Goal: Communication & Community: Answer question/provide support

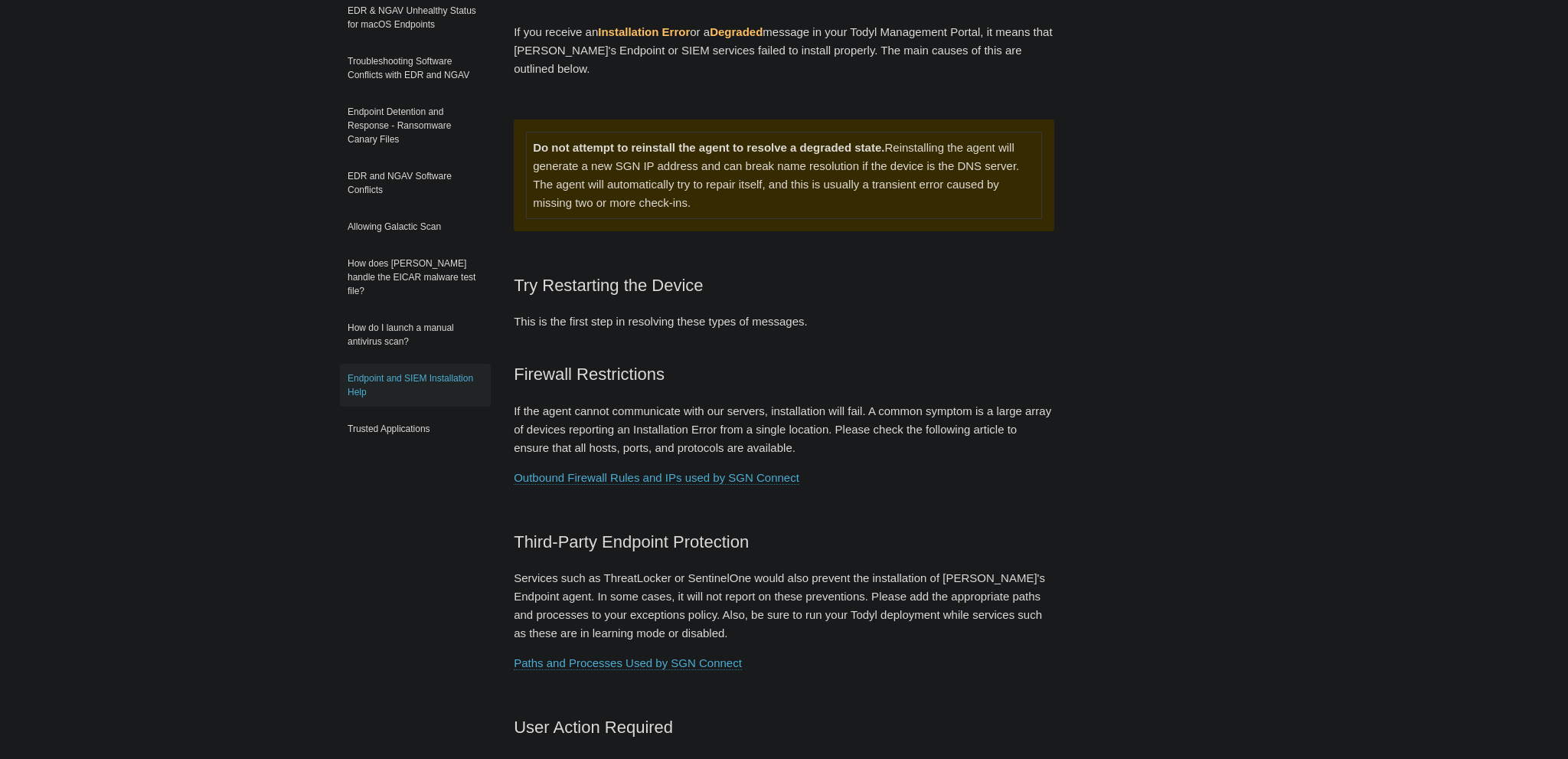
scroll to position [242, 0]
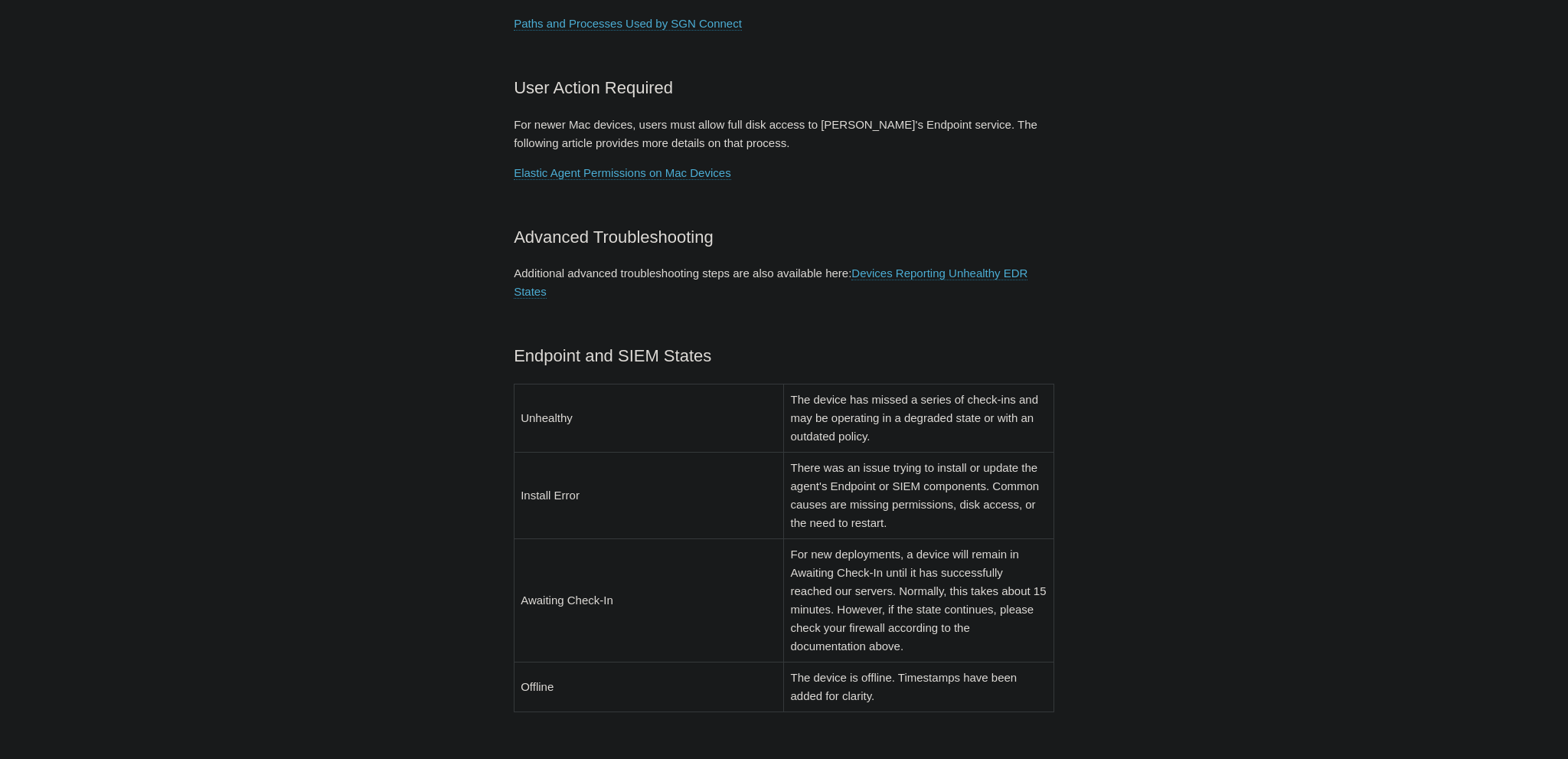
scroll to position [889, 0]
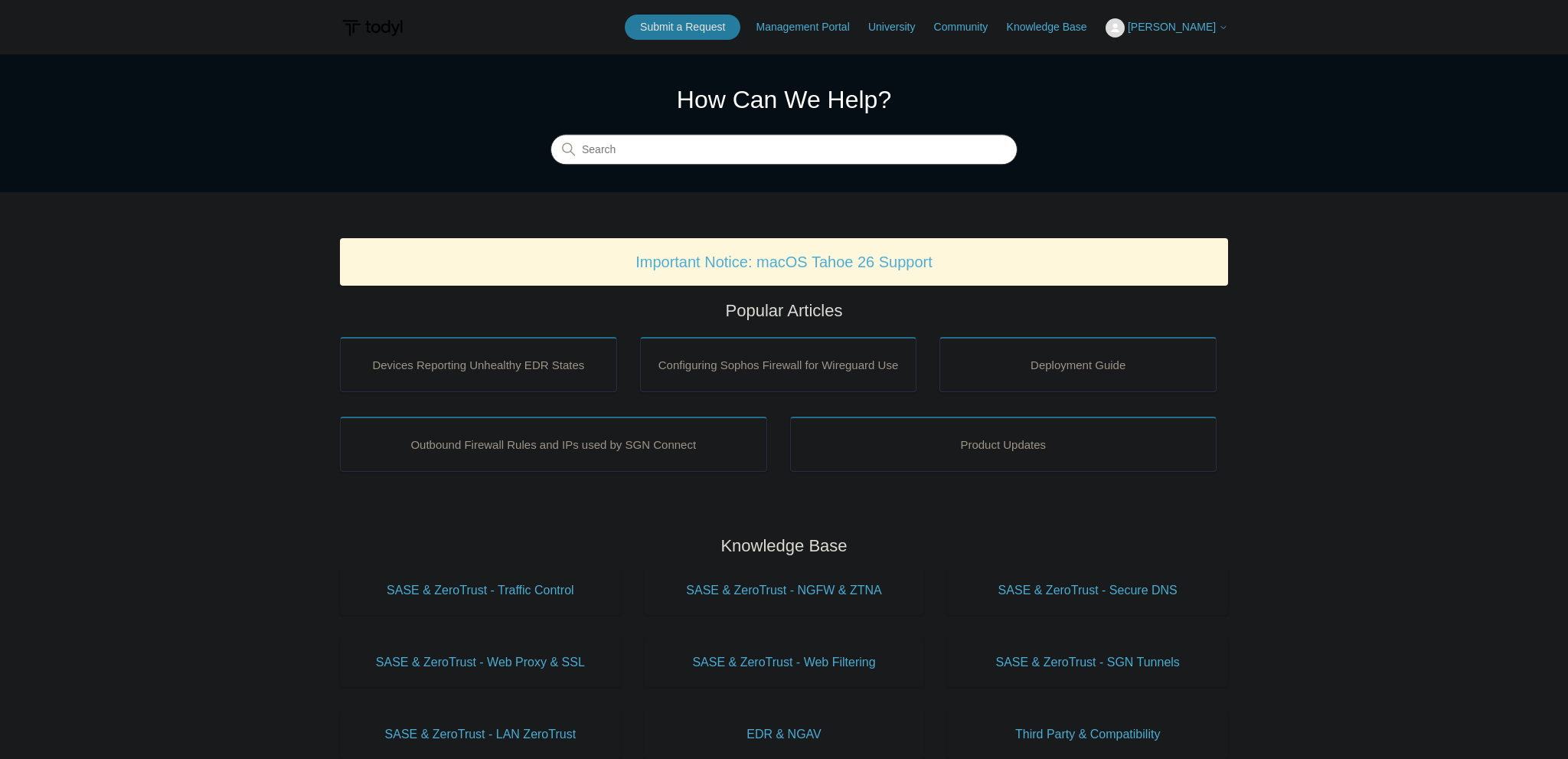
click at [716, 40] on header "Submit a Request Management Portal University Community Knowledge Base Alicia B…" at bounding box center [784, 27] width 888 height 54
click at [715, 32] on link "Submit a Request" at bounding box center [683, 27] width 115 height 25
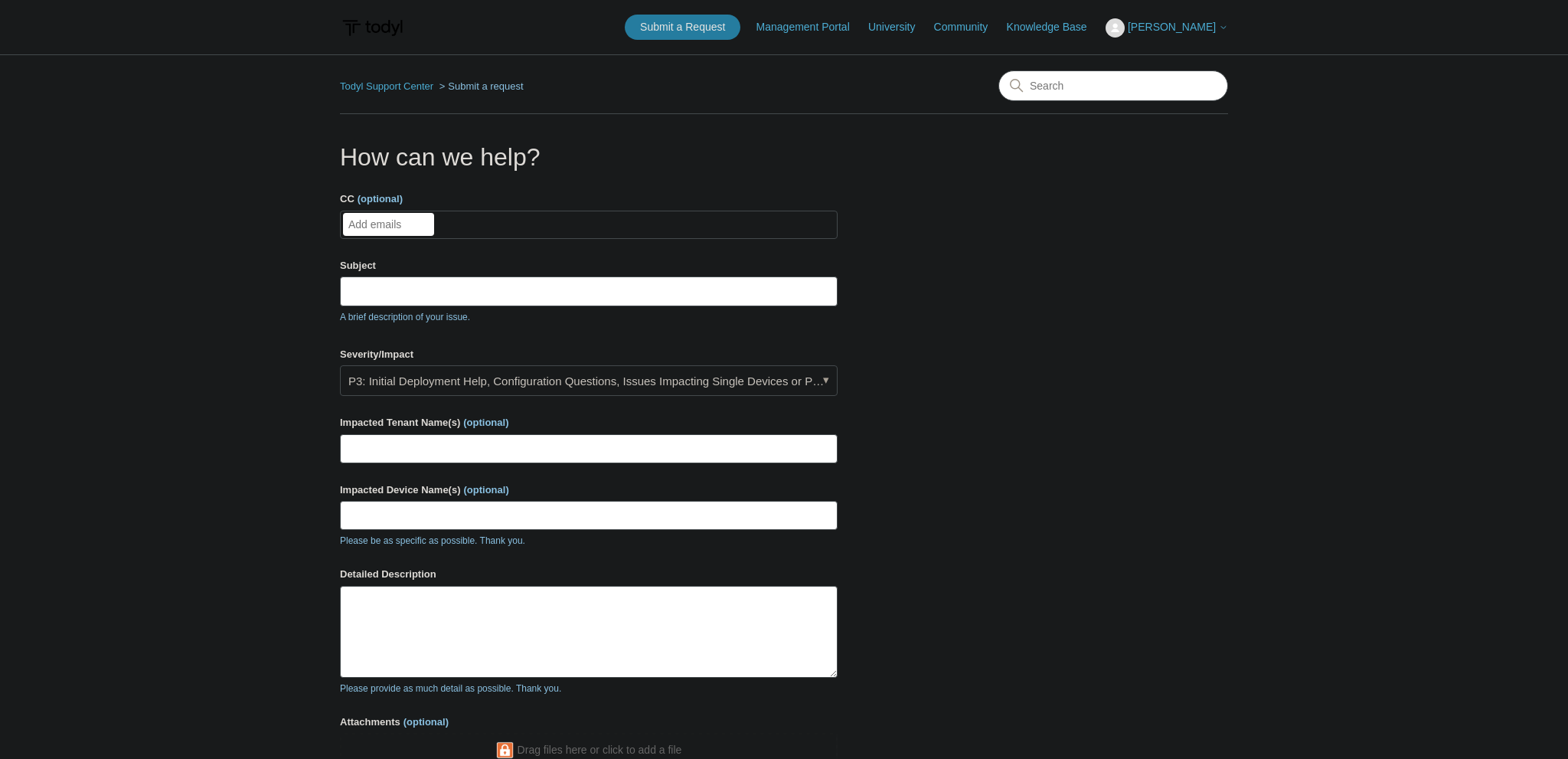
click at [489, 230] on ul "Add emails" at bounding box center [588, 224] width 498 height 28
click at [485, 303] on input "Subject" at bounding box center [588, 291] width 498 height 29
type input "T"
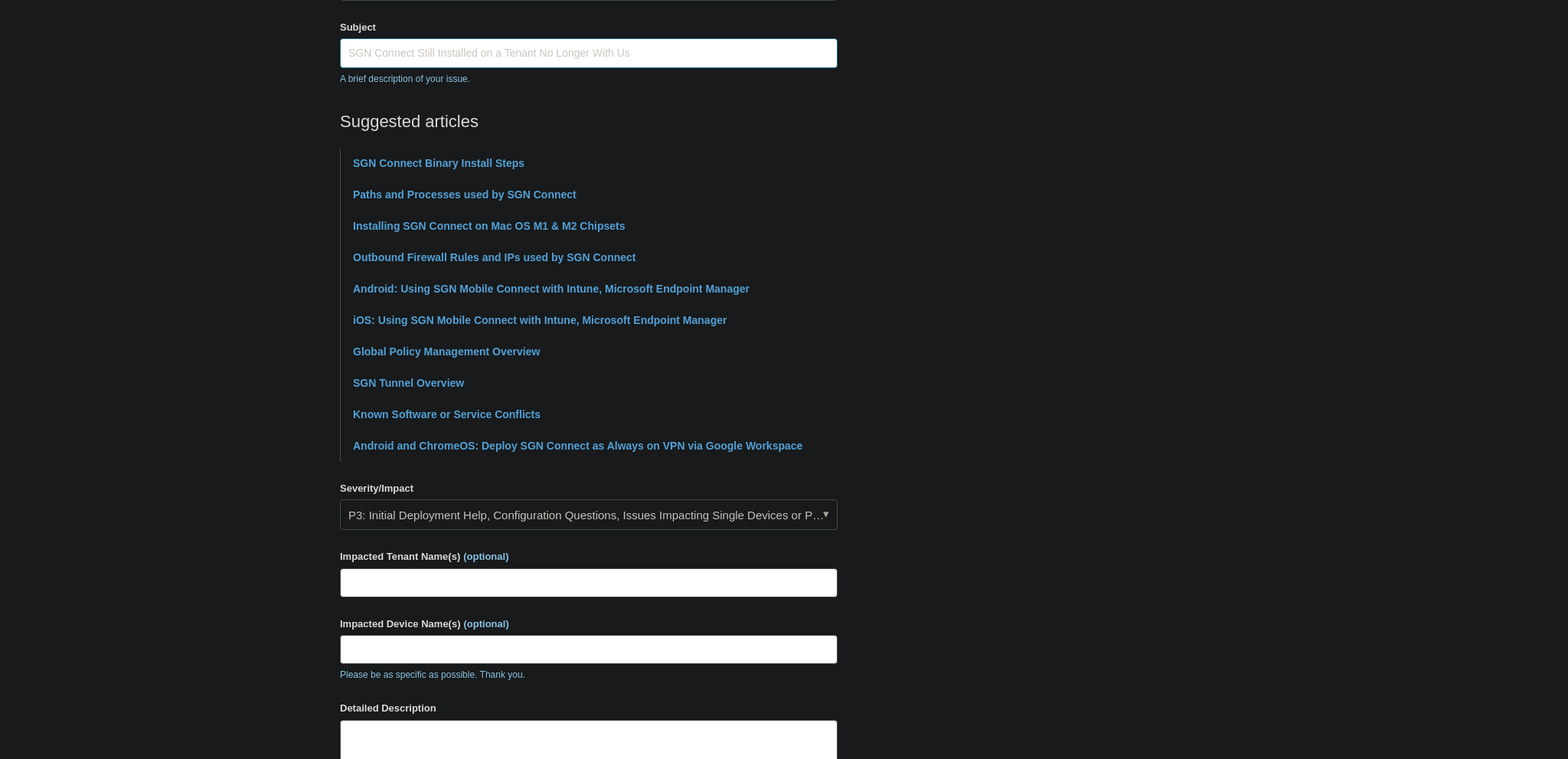
scroll to position [242, 0]
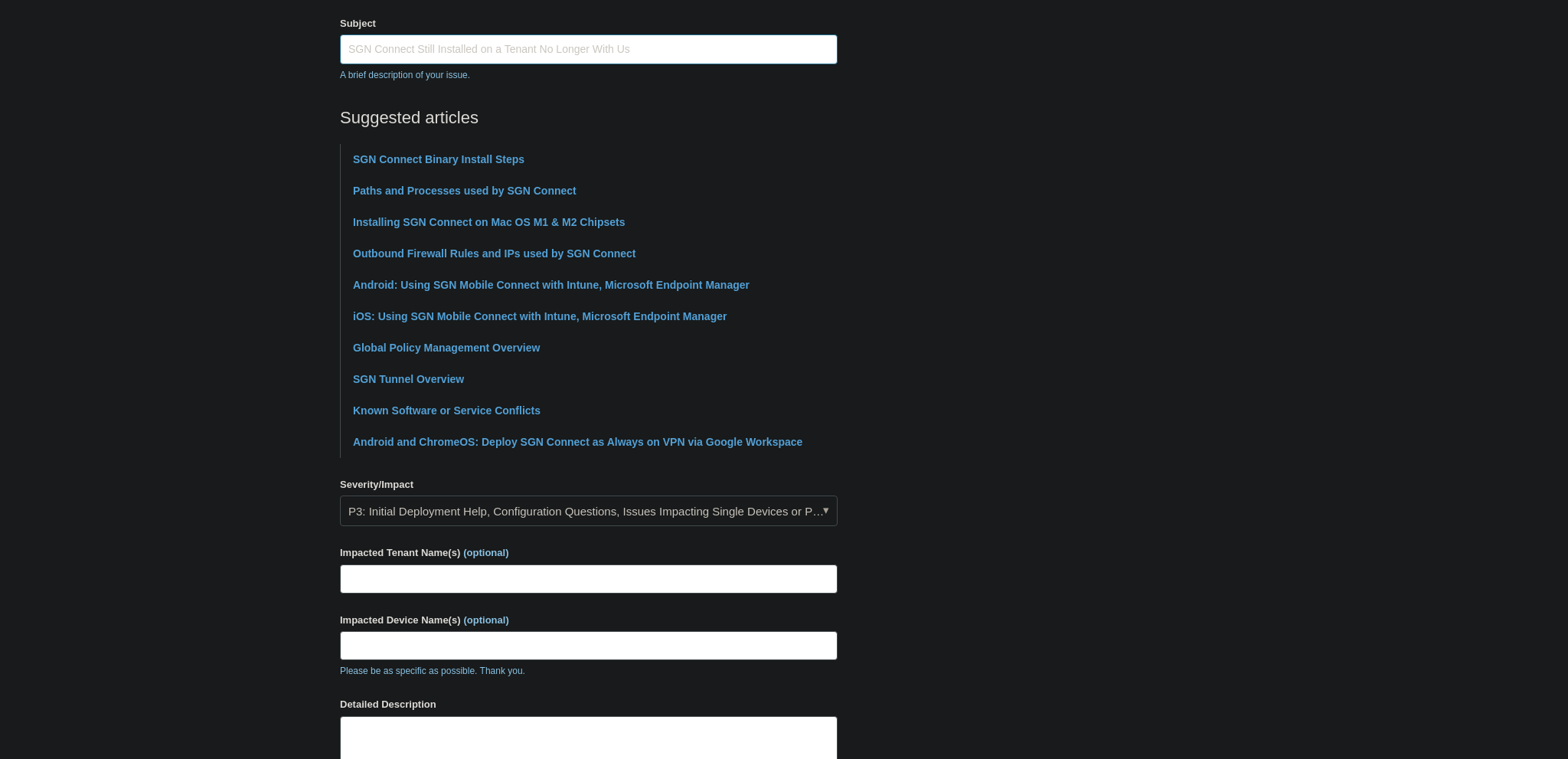
type input "SGN Connect Still Installed on a Tenant No Longer With Us"
click at [681, 503] on link "P3: Initial Deployment Help, Configuration Questions, Issues Impacting Single D…" at bounding box center [588, 511] width 498 height 31
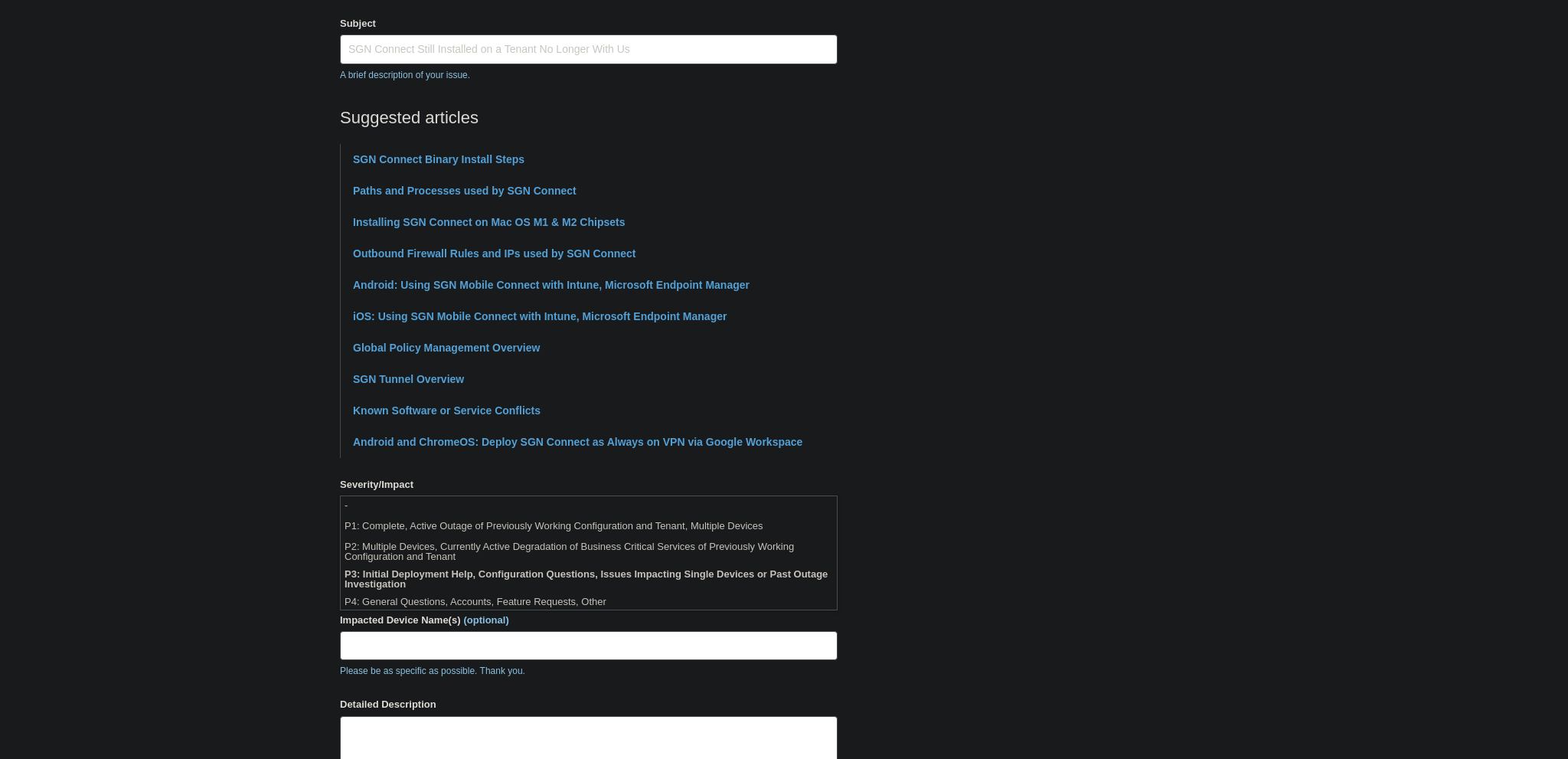
scroll to position [323, 0]
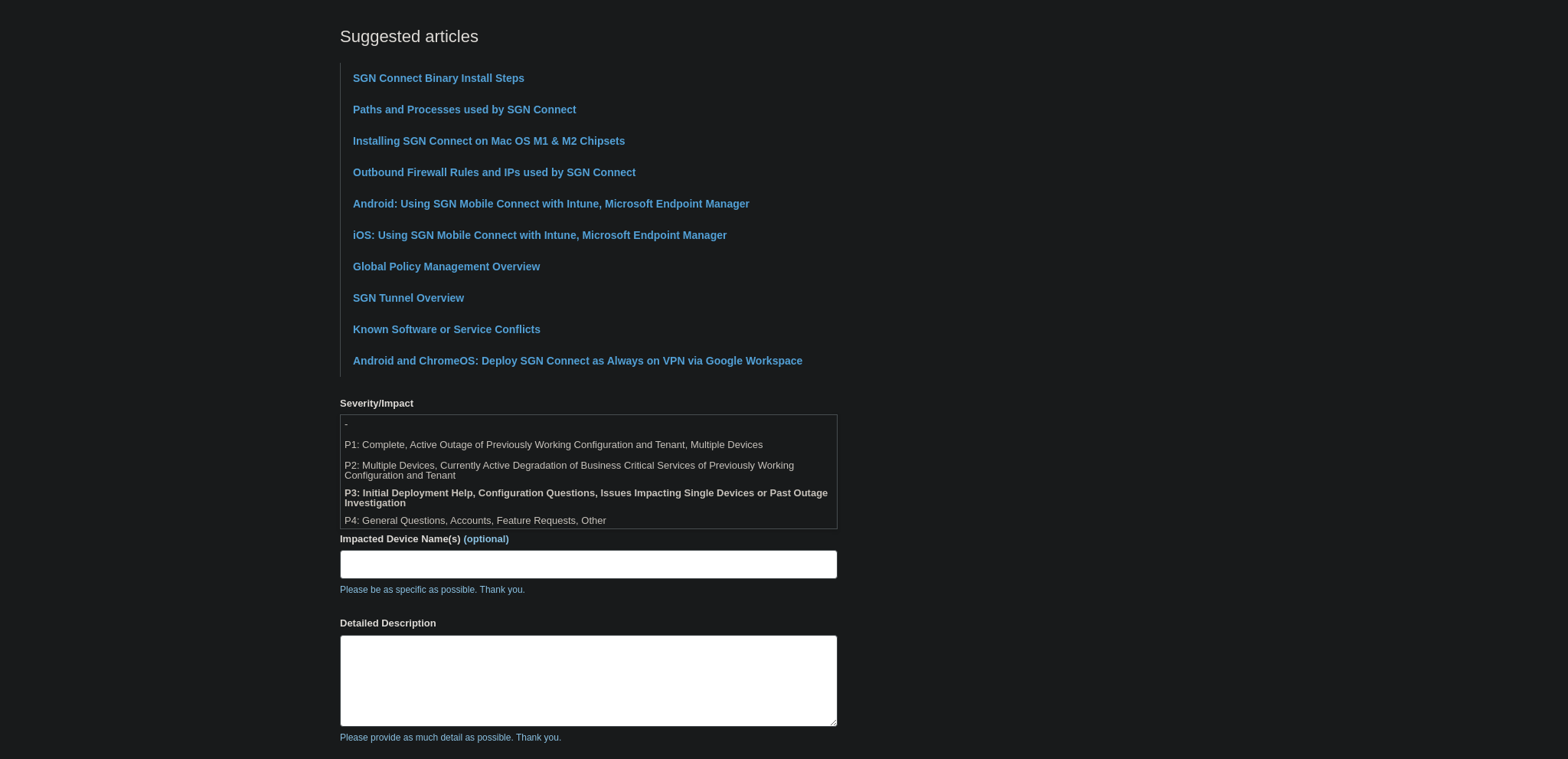
click at [1066, 515] on section "How can we help? CC (optional) Add emails Subject SGN Connect Still Installed o…" at bounding box center [784, 354] width 888 height 1077
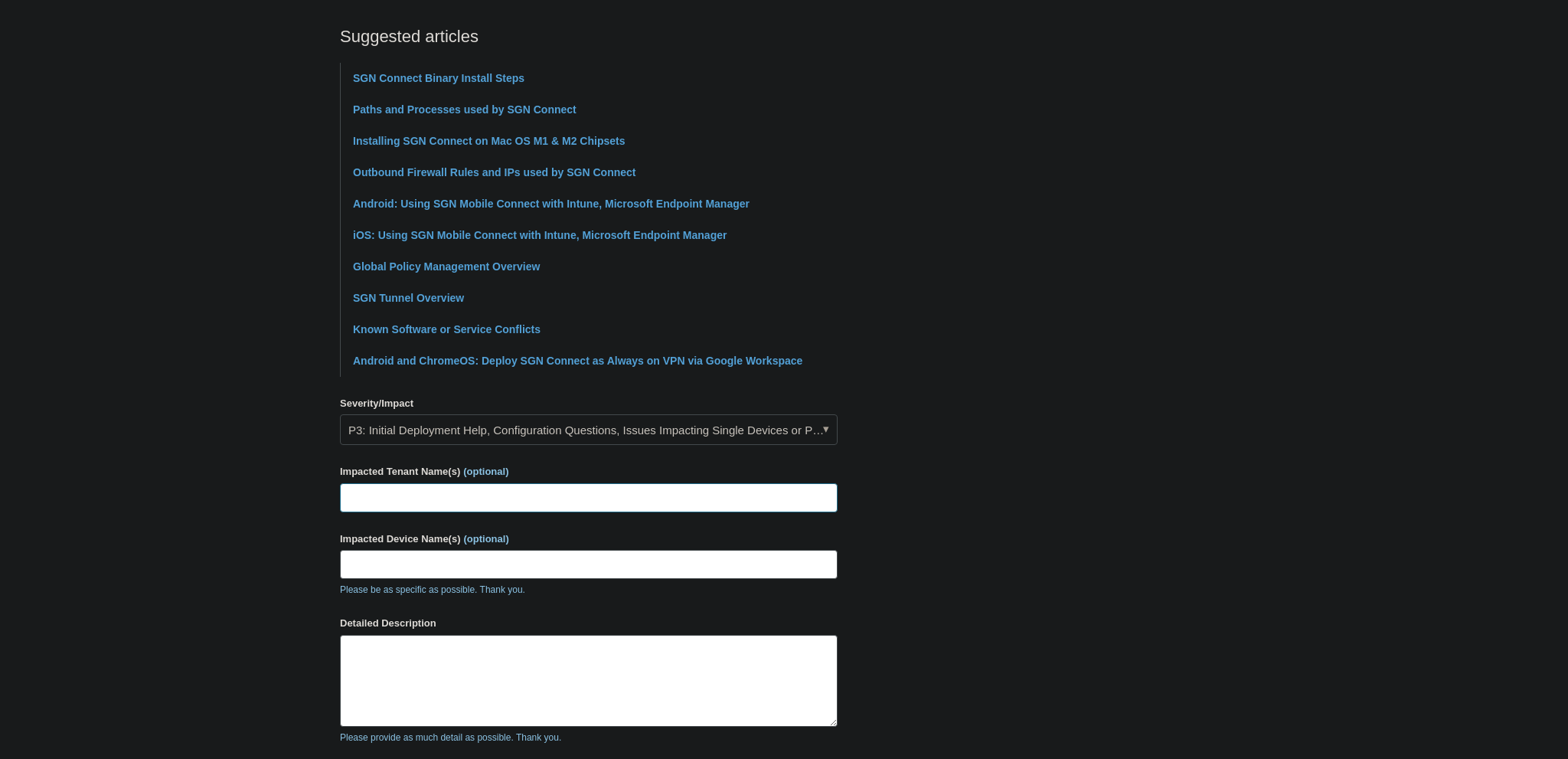
click at [437, 489] on input "Impacted Tenant Name(s) (optional)" at bounding box center [588, 498] width 498 height 29
type input "Hawk Plastics"
click at [414, 560] on input "Impacted Device Name(s) (optional)" at bounding box center [588, 564] width 498 height 29
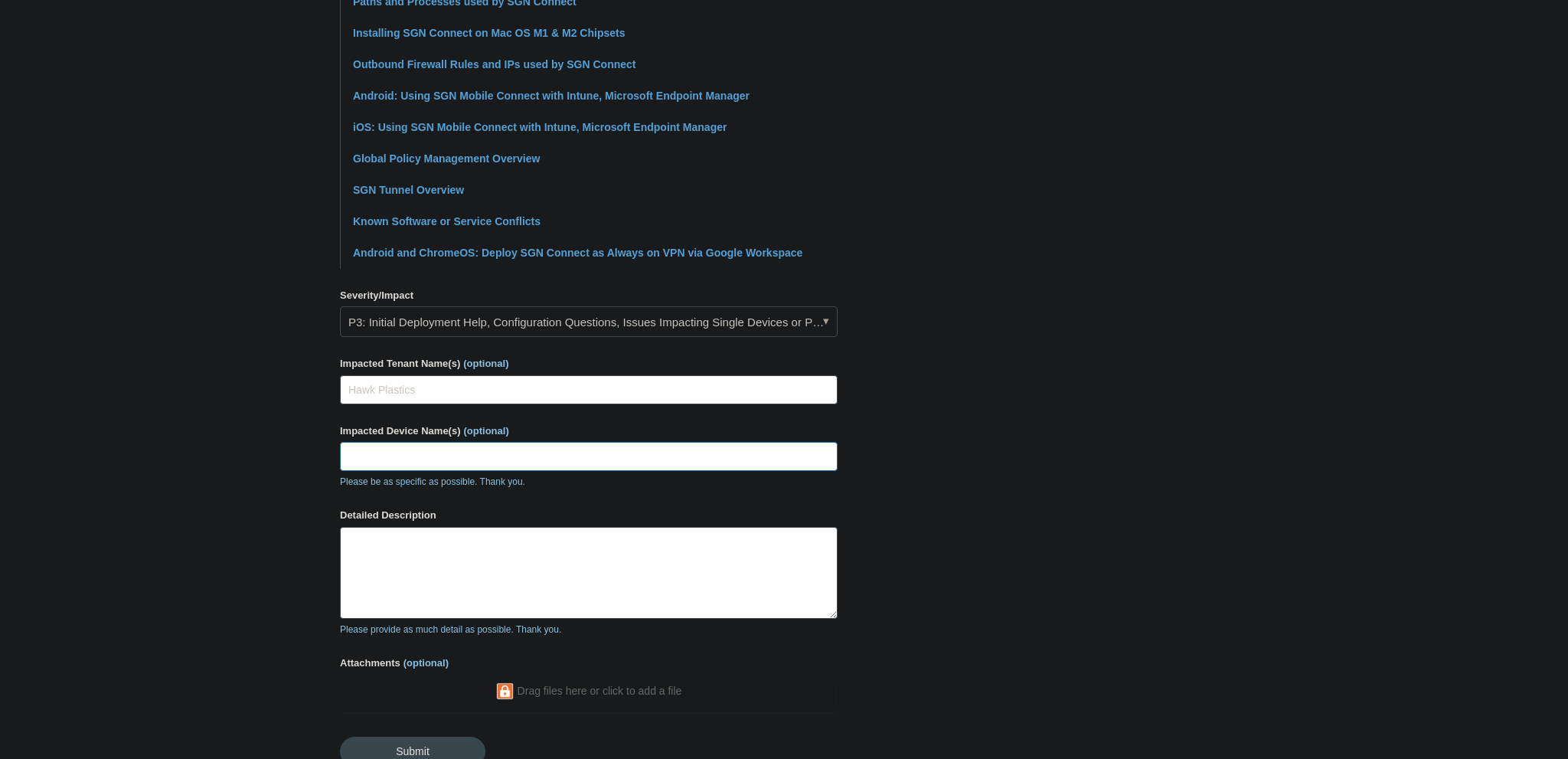
scroll to position [485, 0]
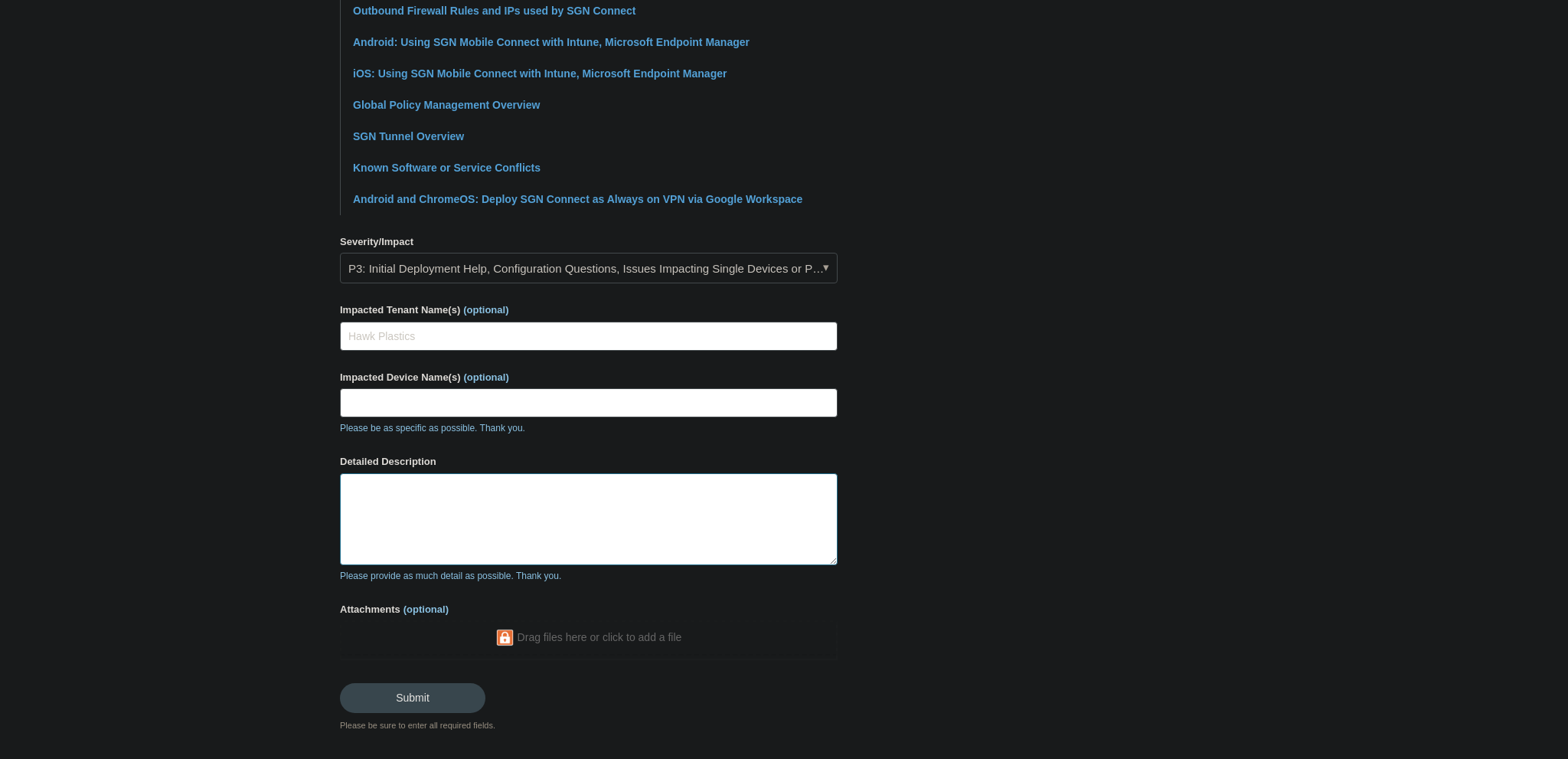
click at [473, 492] on textarea "Detailed Description" at bounding box center [588, 519] width 498 height 92
type textarea "We offboarded this tenant some time ago"
click at [639, 468] on label "Detailed Description" at bounding box center [588, 461] width 498 height 15
click at [639, 473] on textarea "We offboarded this tenant some time ago" at bounding box center [588, 519] width 498 height 92
click at [630, 503] on textarea "We offboarded this tenant some time ago" at bounding box center [588, 519] width 498 height 92
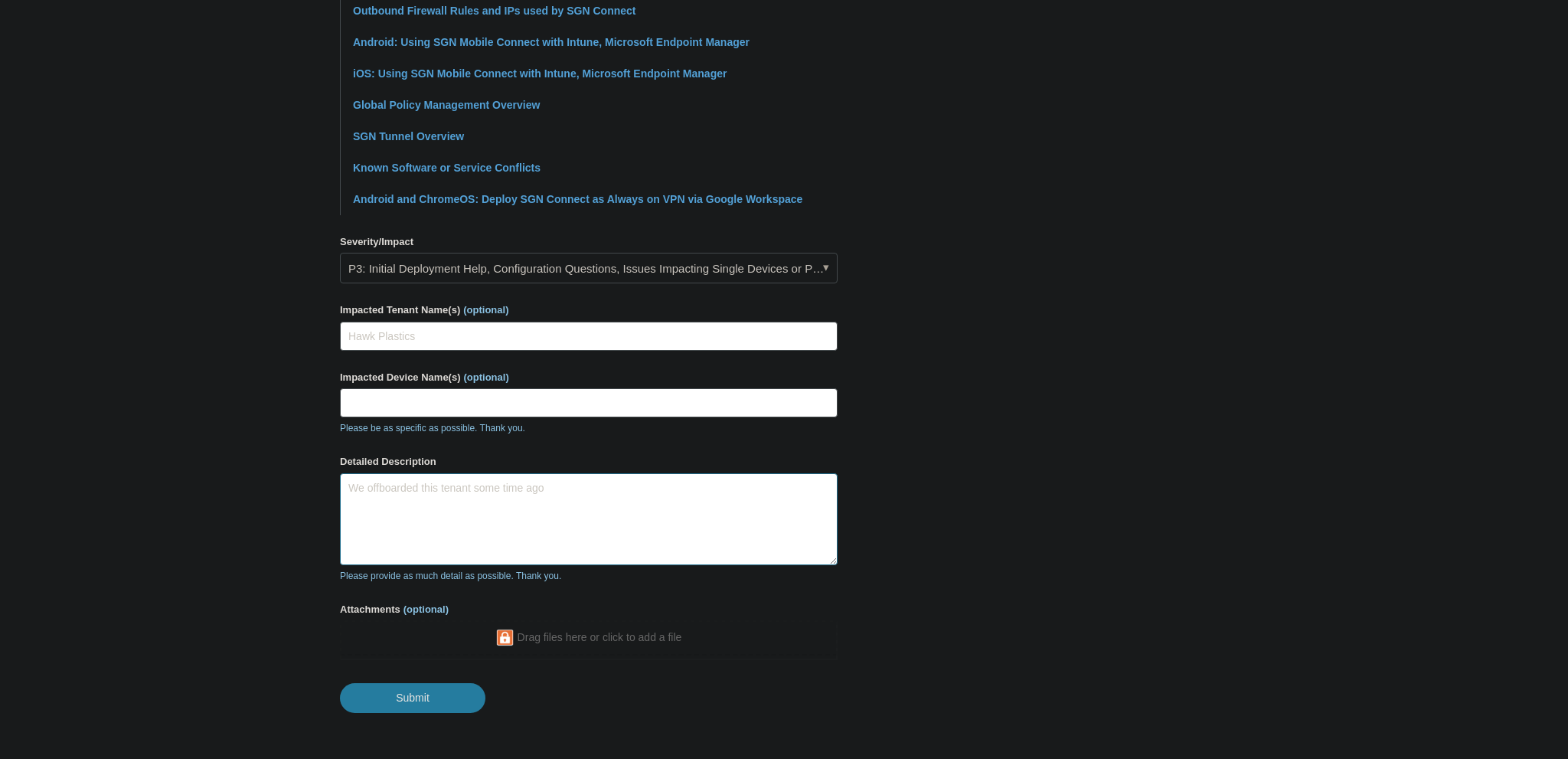
click at [724, 505] on textarea "We offboarded this tenant some time ago" at bounding box center [588, 519] width 498 height 92
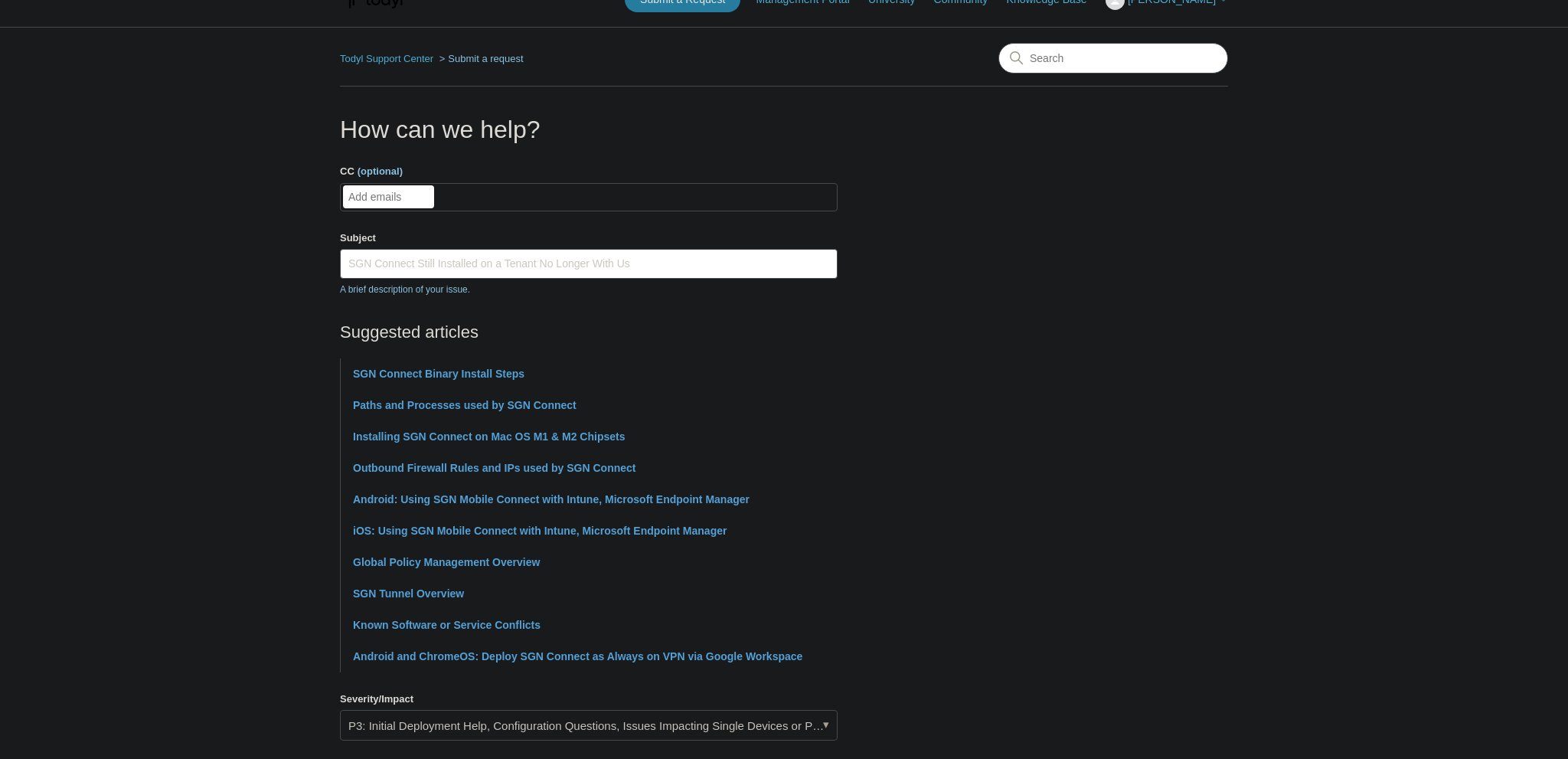
scroll to position [0, 0]
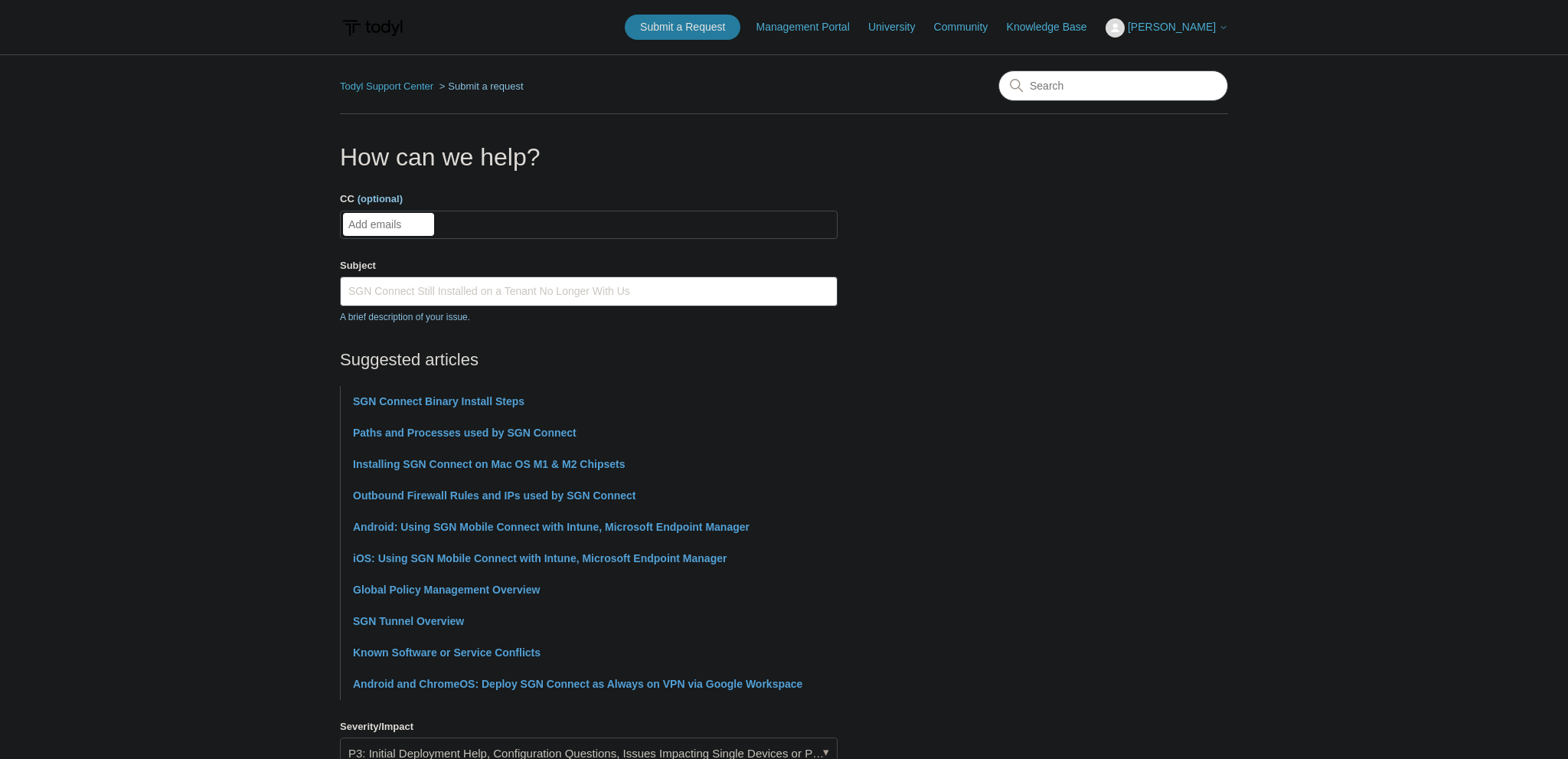
click at [503, 212] on ul "Add emails" at bounding box center [588, 224] width 498 height 28
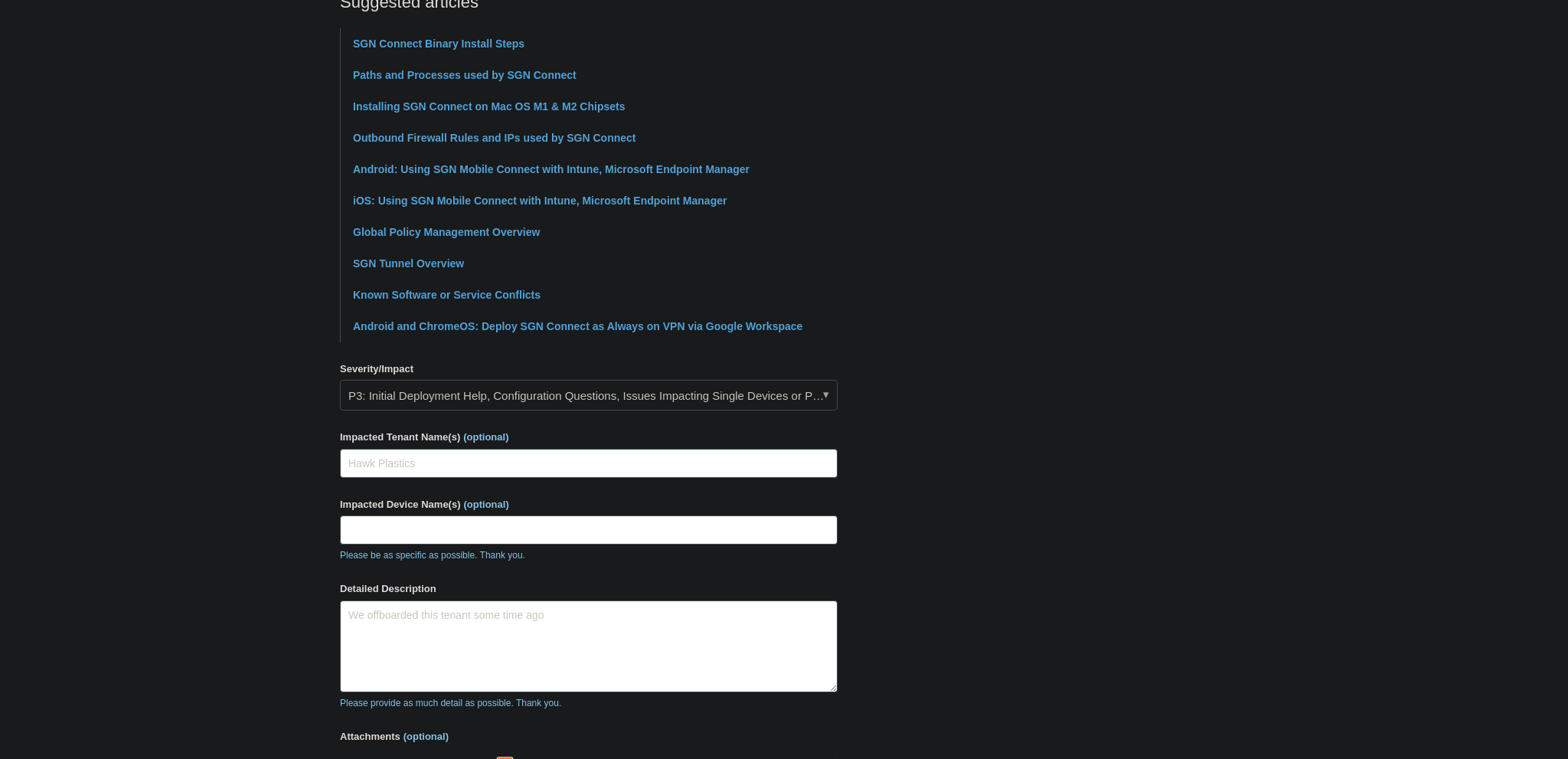
scroll to position [546, 0]
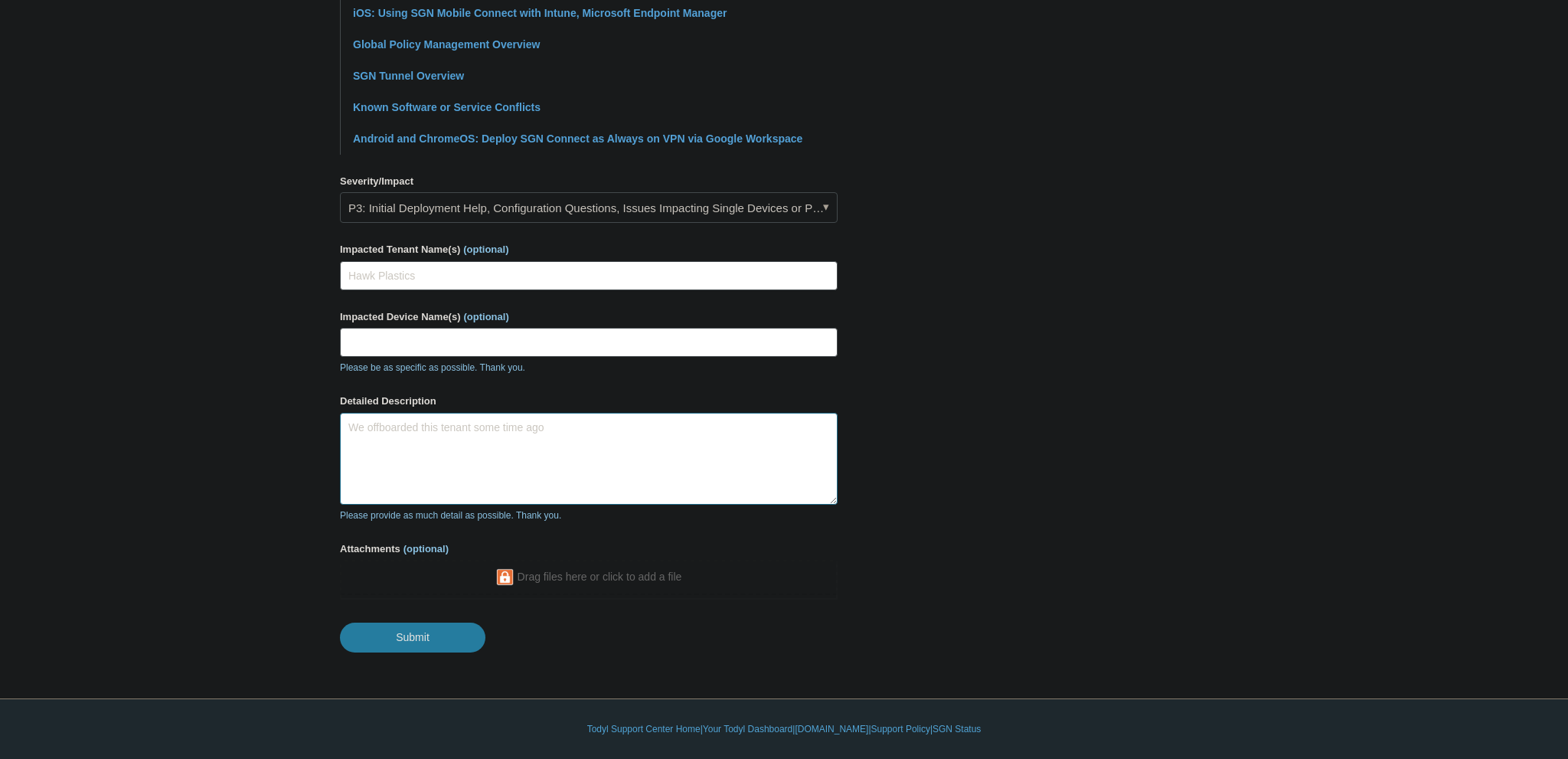
click at [622, 427] on textarea "We offboarded this tenant some time ago" at bounding box center [588, 458] width 498 height 92
click at [627, 425] on textarea "We offboarded this tenant some time ago" at bounding box center [588, 458] width 498 height 92
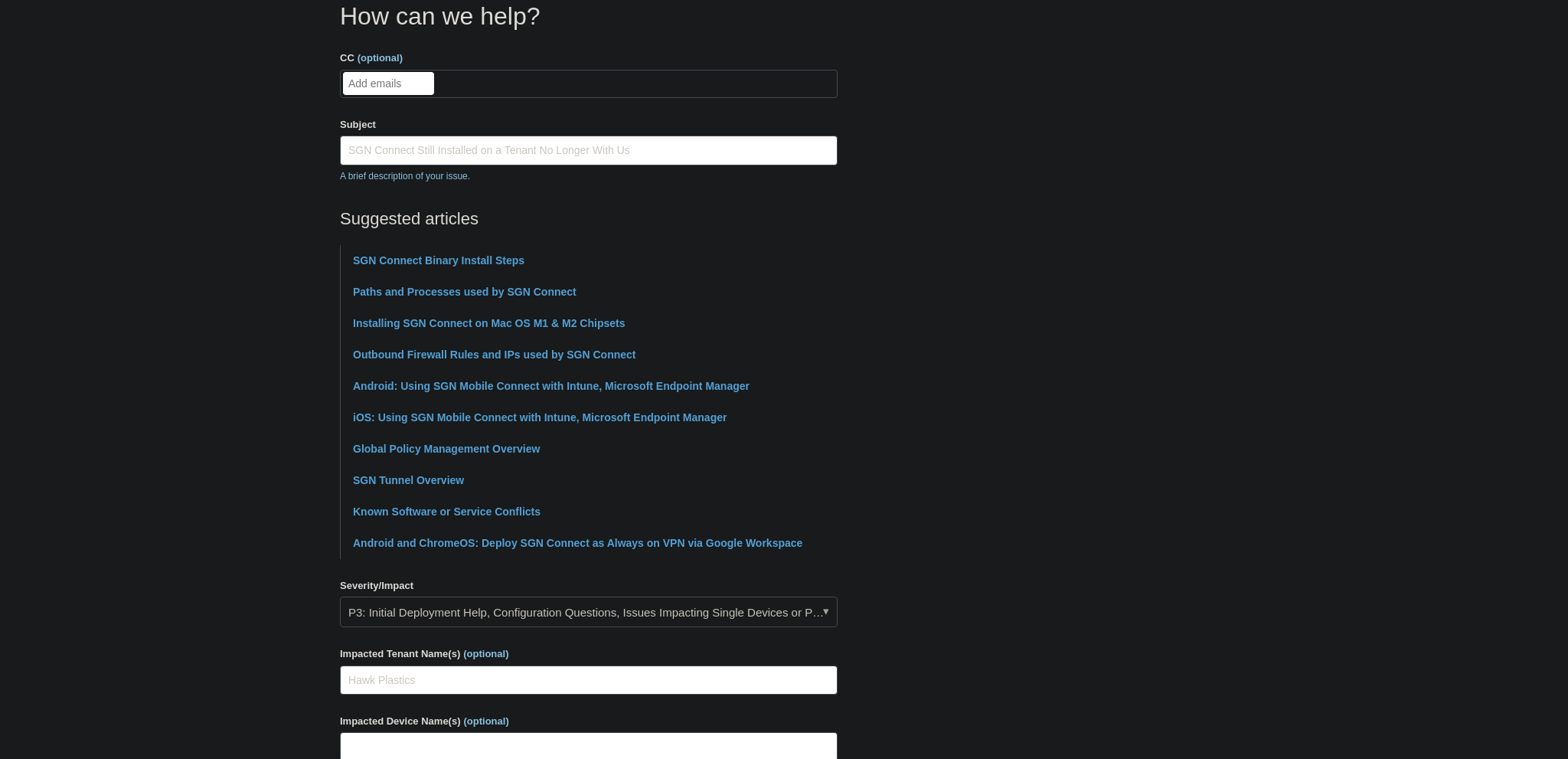
scroll to position [303, 0]
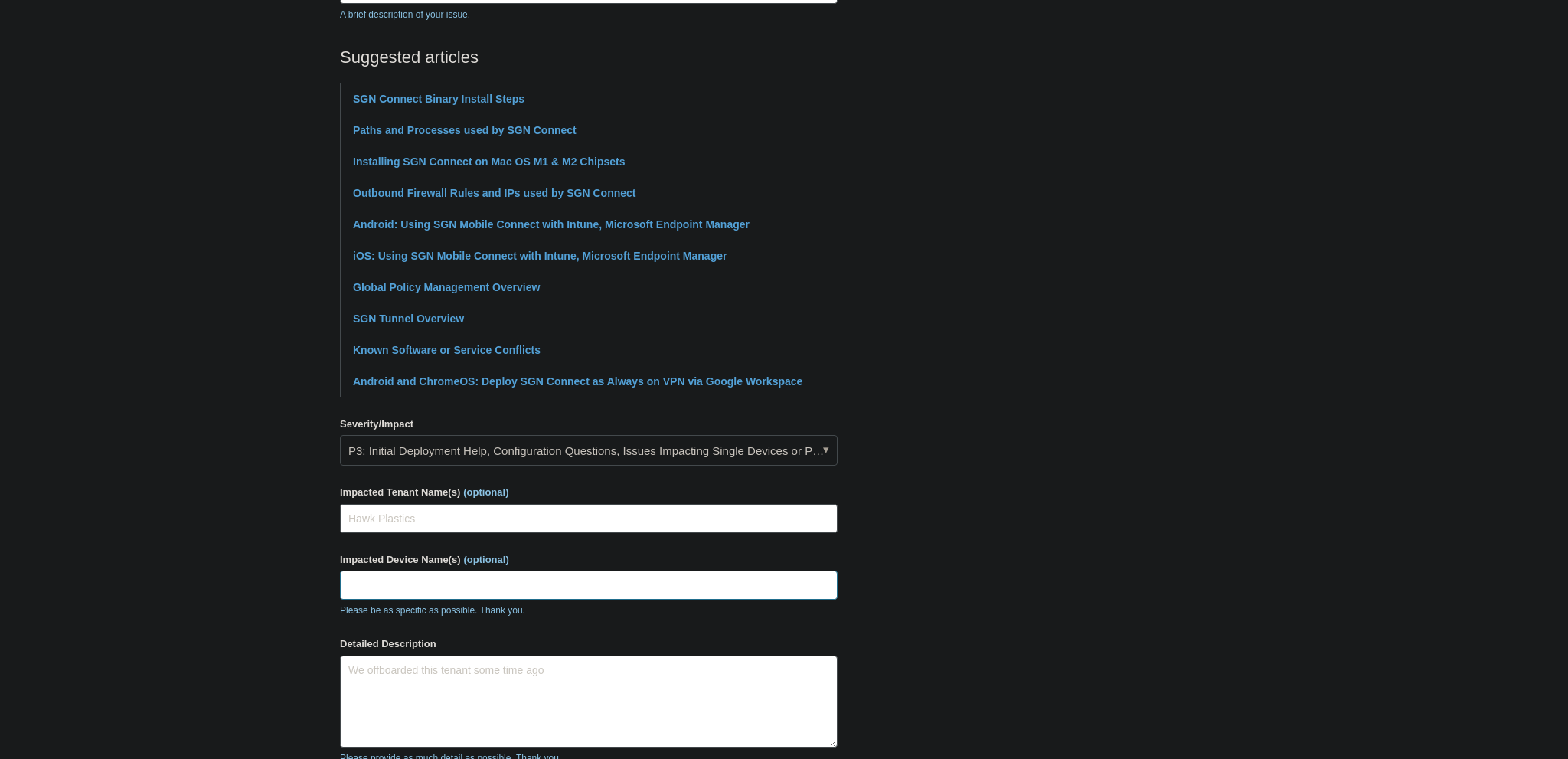
click at [491, 580] on input "Impacted Device Name(s) (optional)" at bounding box center [588, 585] width 498 height 29
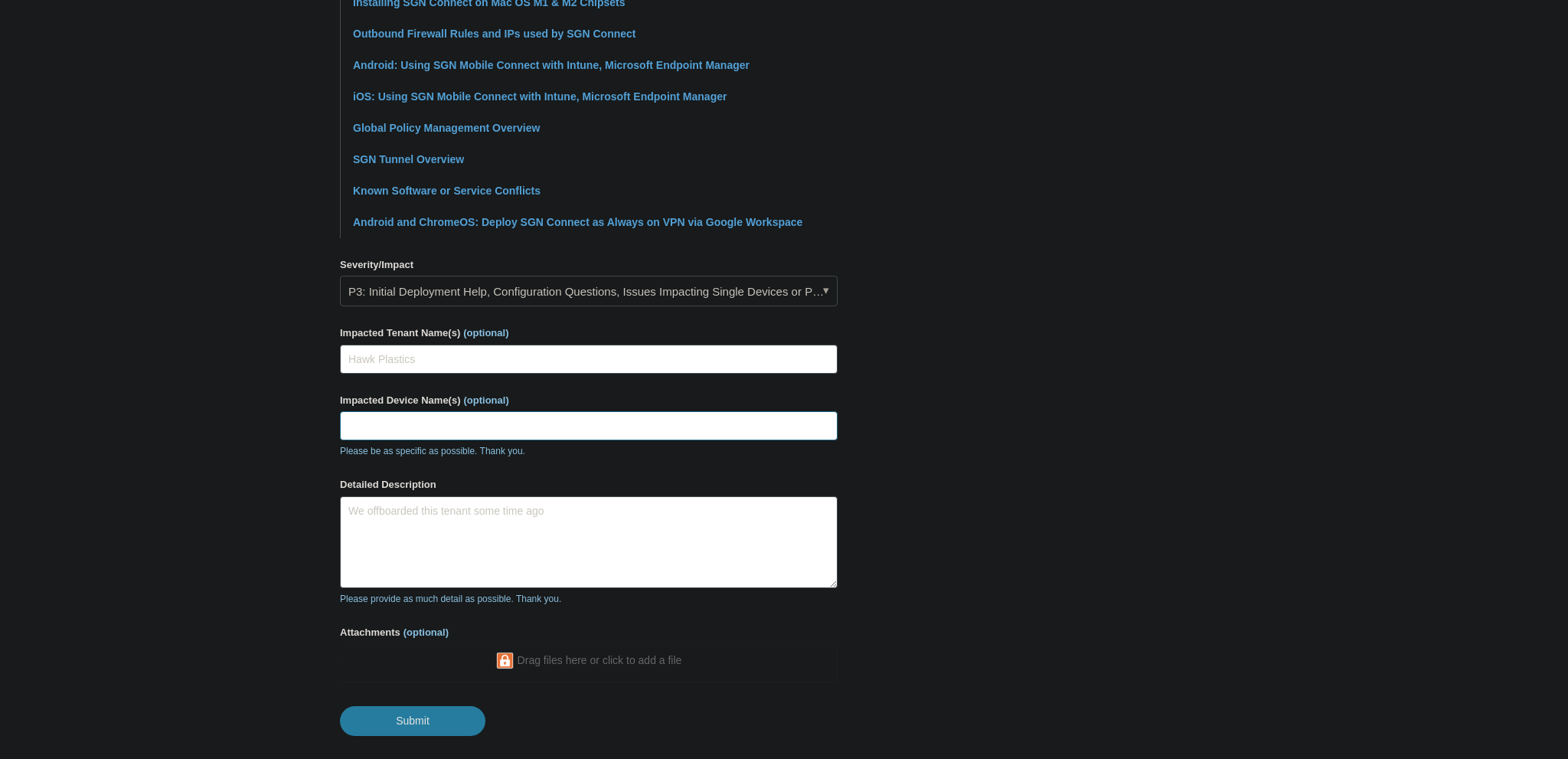
scroll to position [464, 0]
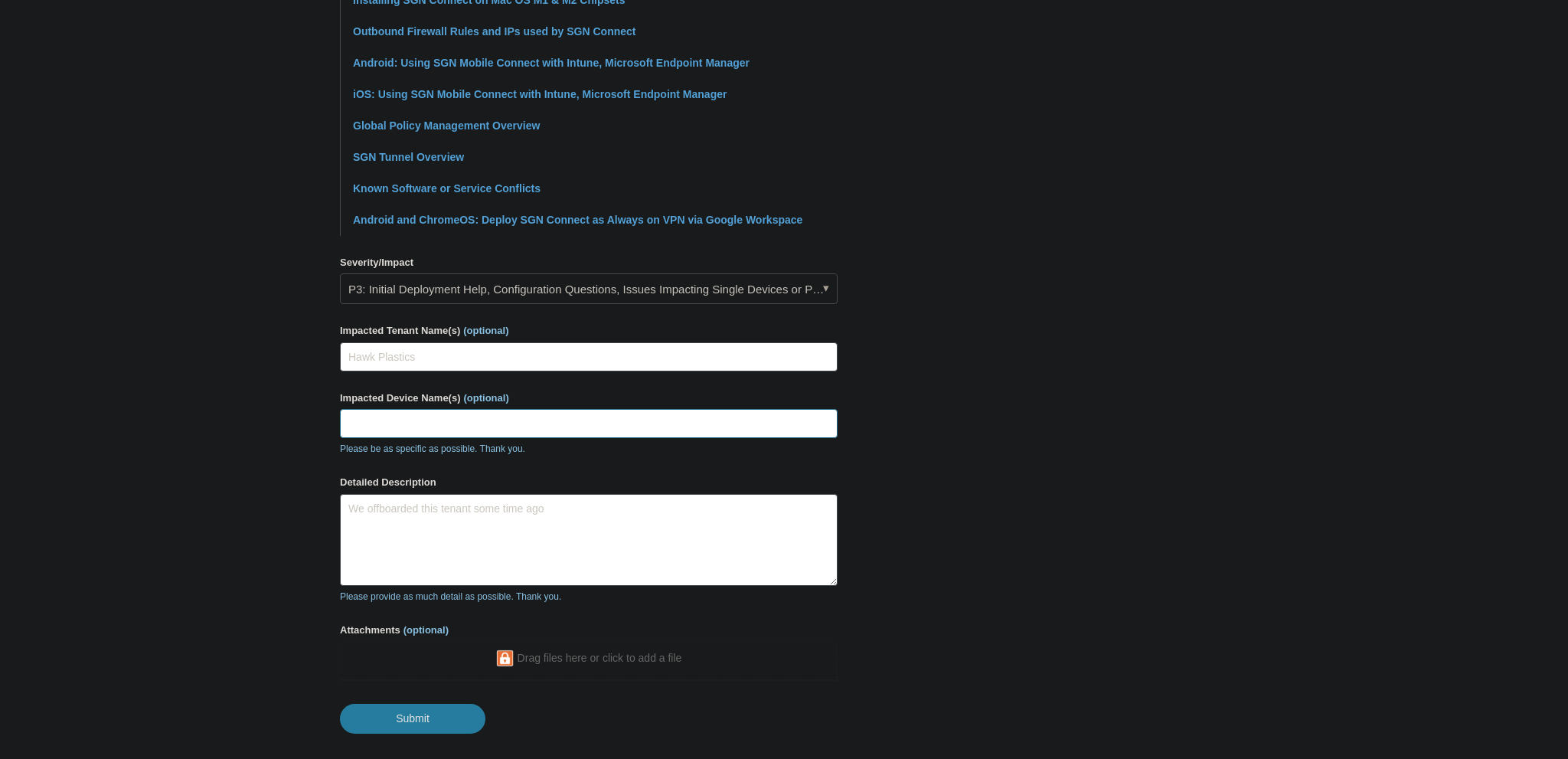
click at [640, 412] on input "Impacted Device Name(s) (optional)" at bounding box center [588, 424] width 498 height 29
type input "FINANCENR"
click at [659, 524] on textarea "We offboarded this tenant some time ago" at bounding box center [588, 539] width 498 height 92
type textarea "We offboarded this tenant some time ago but this"
drag, startPoint x: 425, startPoint y: 429, endPoint x: 605, endPoint y: 452, distance: 181.5
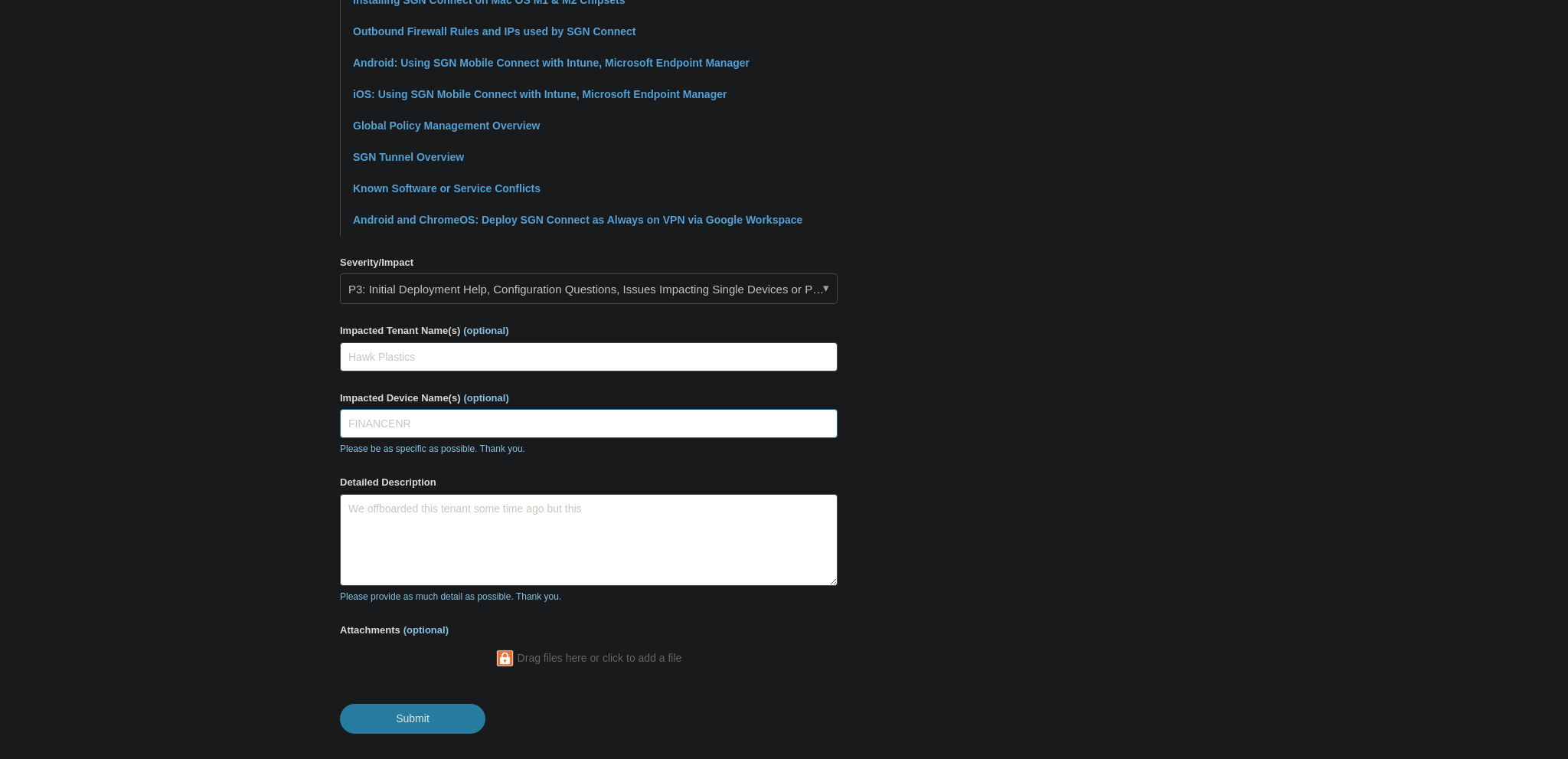
click at [426, 429] on input "FINANCENR" at bounding box center [588, 424] width 498 height 29
click at [482, 421] on input "FINANCENORMAR" at bounding box center [588, 424] width 498 height 29
click at [457, 427] on input "FINANCENORMAR" at bounding box center [588, 424] width 498 height 29
type input "FINANCENORMAR"
click at [635, 522] on textarea "We offboarded this tenant some time ago but this" at bounding box center [588, 539] width 498 height 92
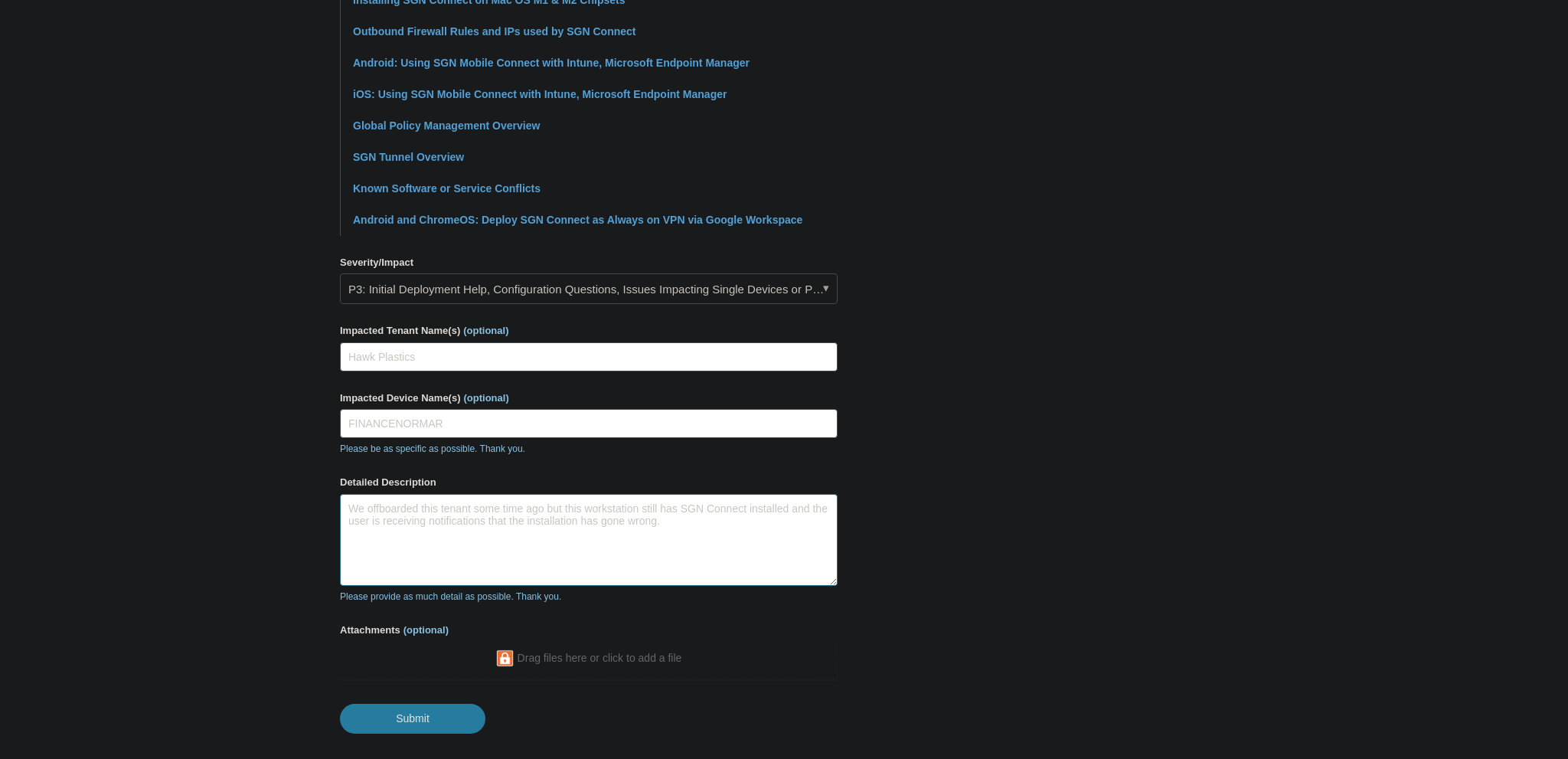
click at [544, 507] on textarea "We offboarded this tenant some time ago but this workstation still has SGN Conn…" at bounding box center [588, 539] width 498 height 92
click at [473, 534] on textarea "We offboarded this tenant some time ago so we no longer have a maintenance key …" at bounding box center [588, 539] width 498 height 92
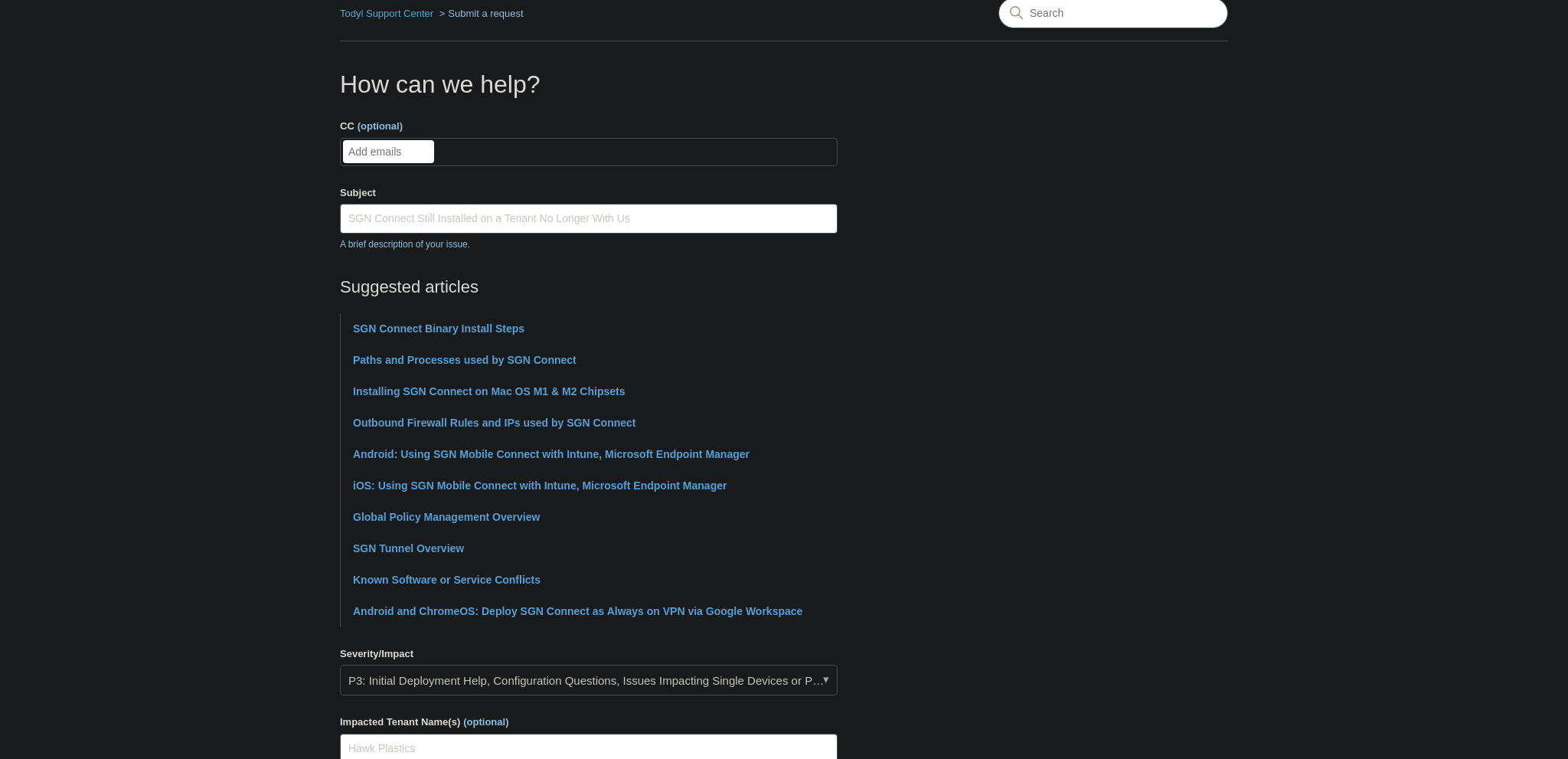
scroll to position [0, 0]
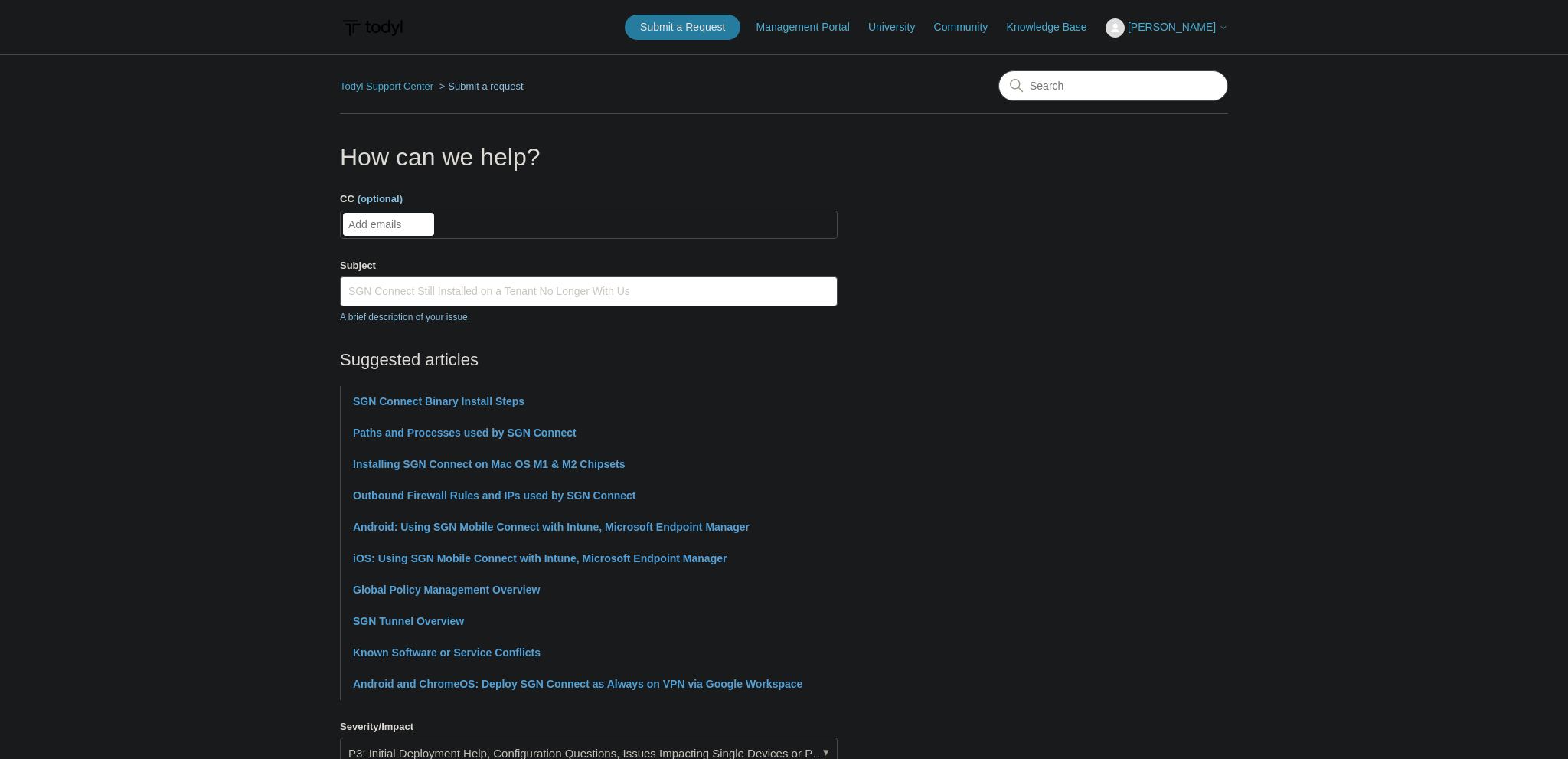
click at [414, 249] on form "CC (optional) Add emails Subject SGN Connect Still Installed on a Tenant No Lon…" at bounding box center [588, 694] width 498 height 1005
click at [409, 226] on input "CC (optional)" at bounding box center [389, 224] width 91 height 23
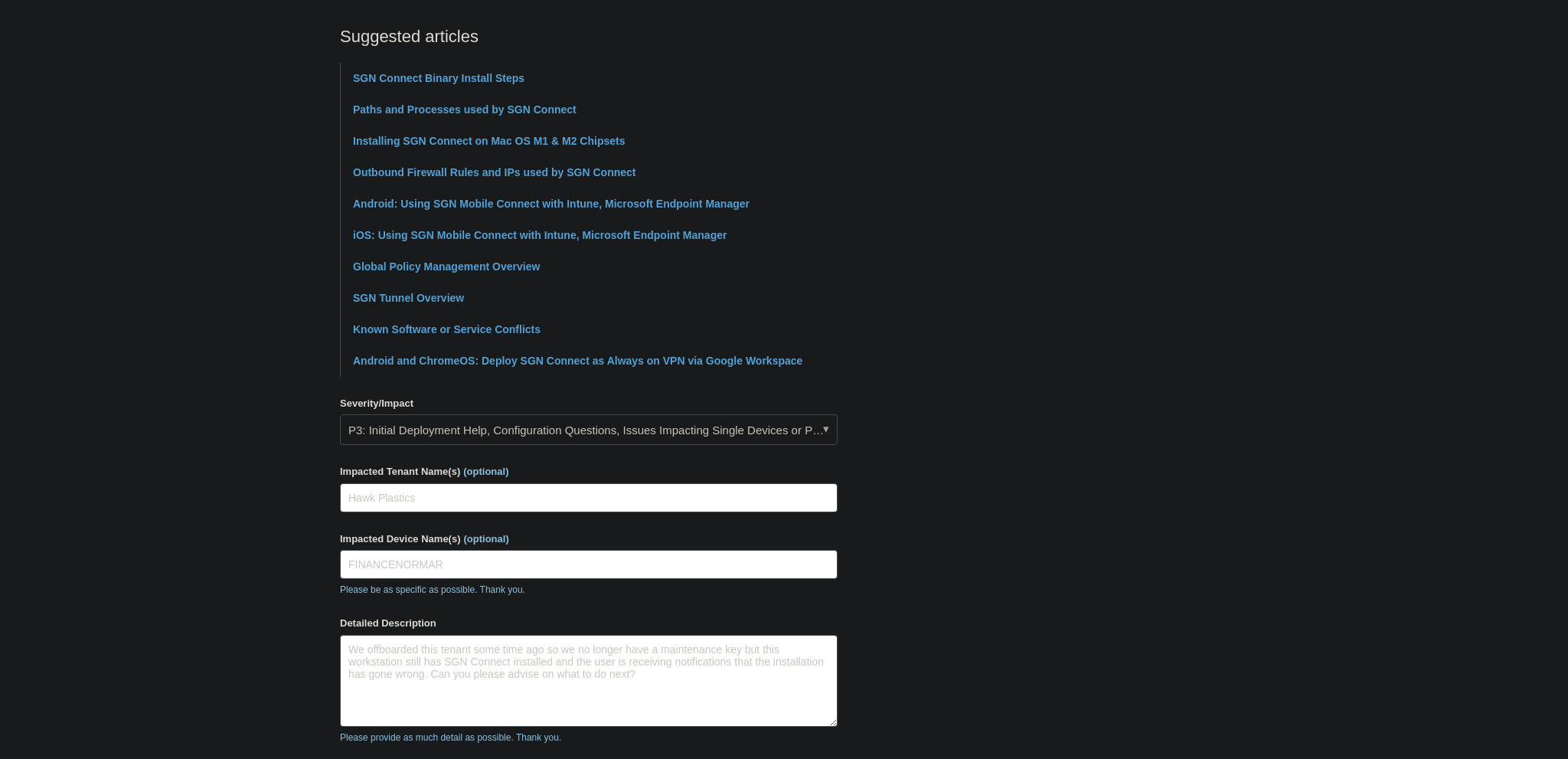
scroll to position [546, 0]
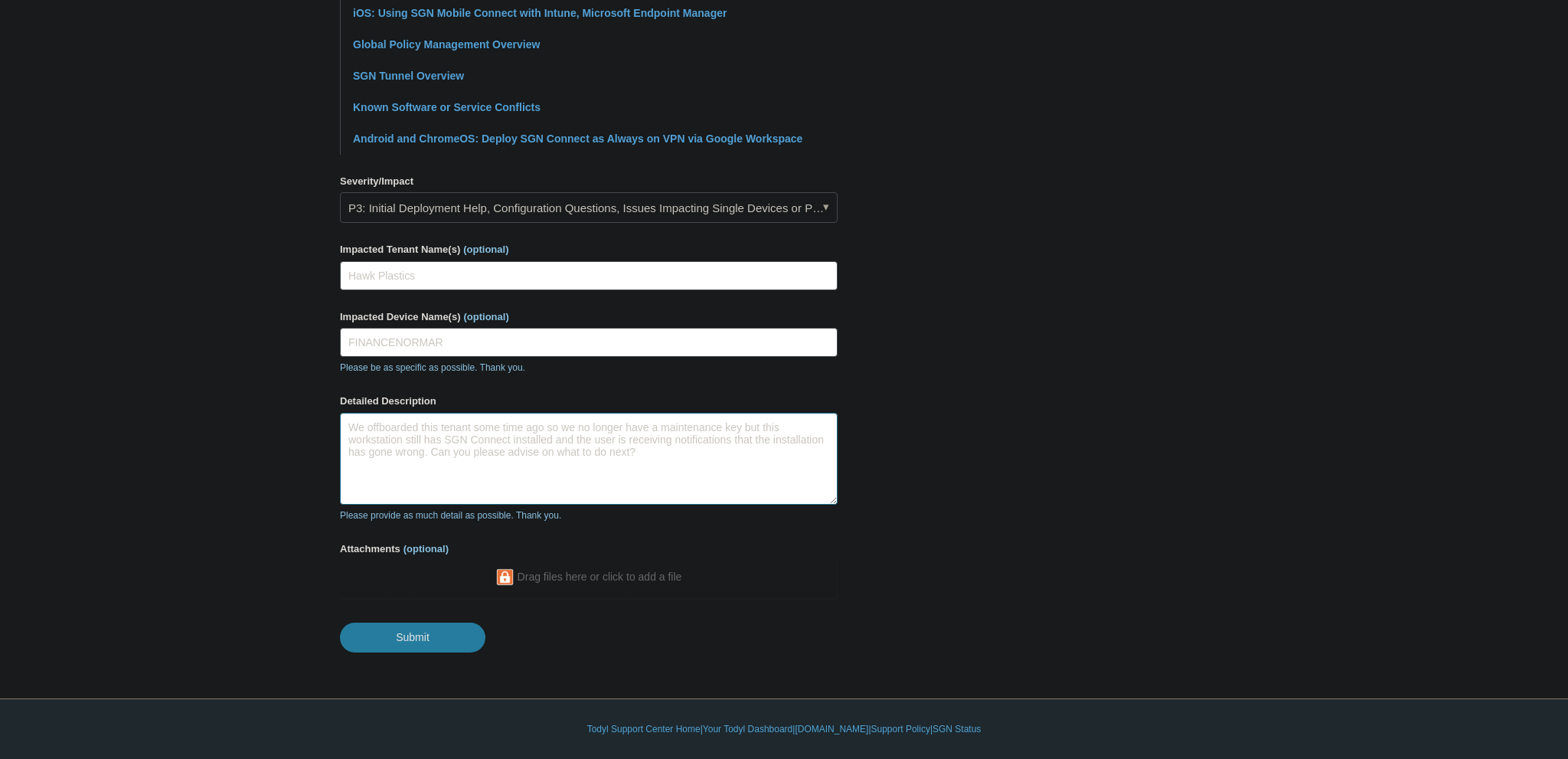
drag, startPoint x: 556, startPoint y: 452, endPoint x: 631, endPoint y: 455, distance: 75.1
click at [629, 455] on textarea "We offboarded this tenant some time ago so we no longer have a maintenance key …" at bounding box center [588, 458] width 498 height 92
click at [740, 455] on textarea "We offboarded this tenant some time ago so we no longer have a maintenance key …" at bounding box center [588, 458] width 498 height 92
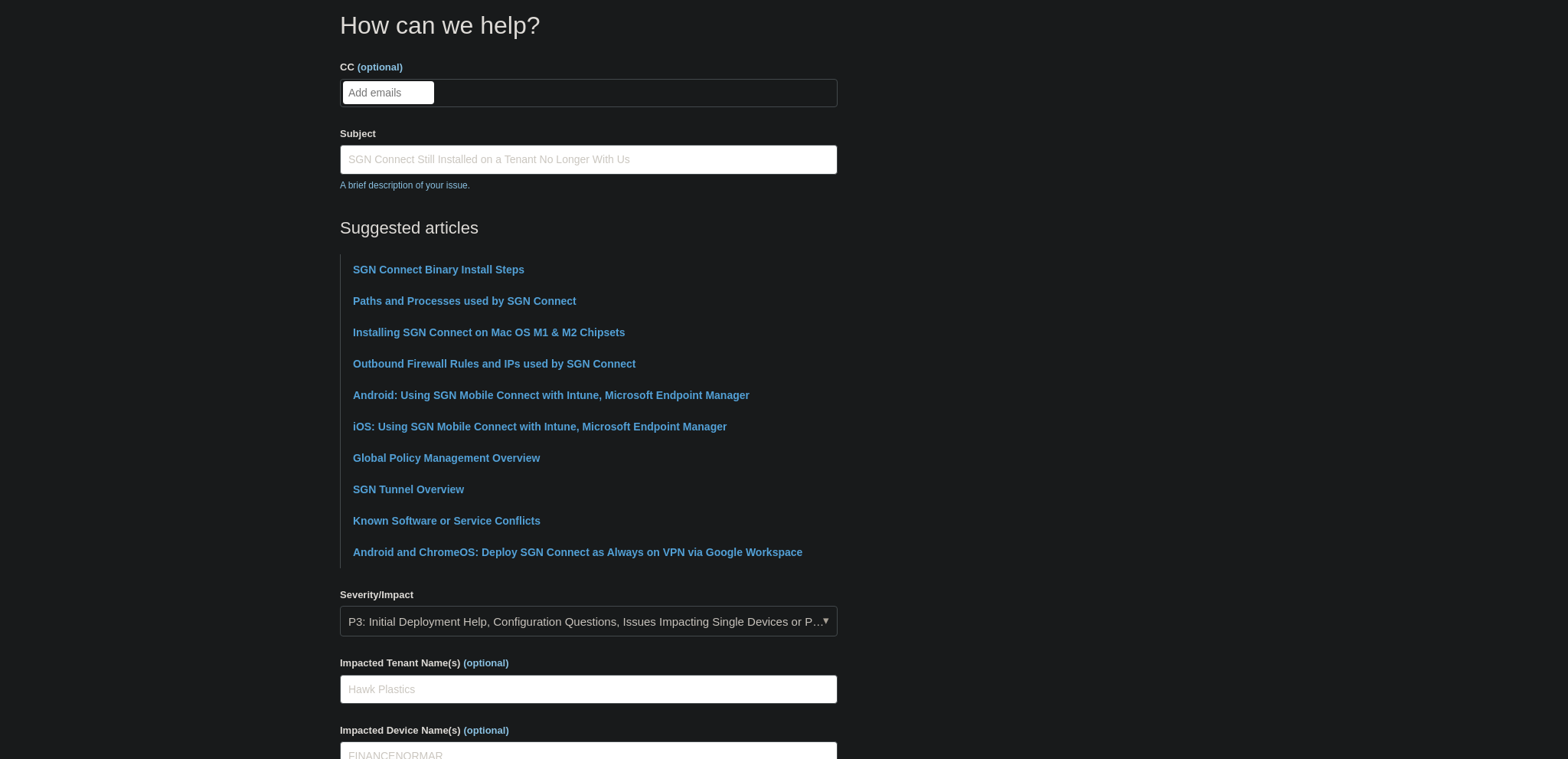
scroll to position [222, 0]
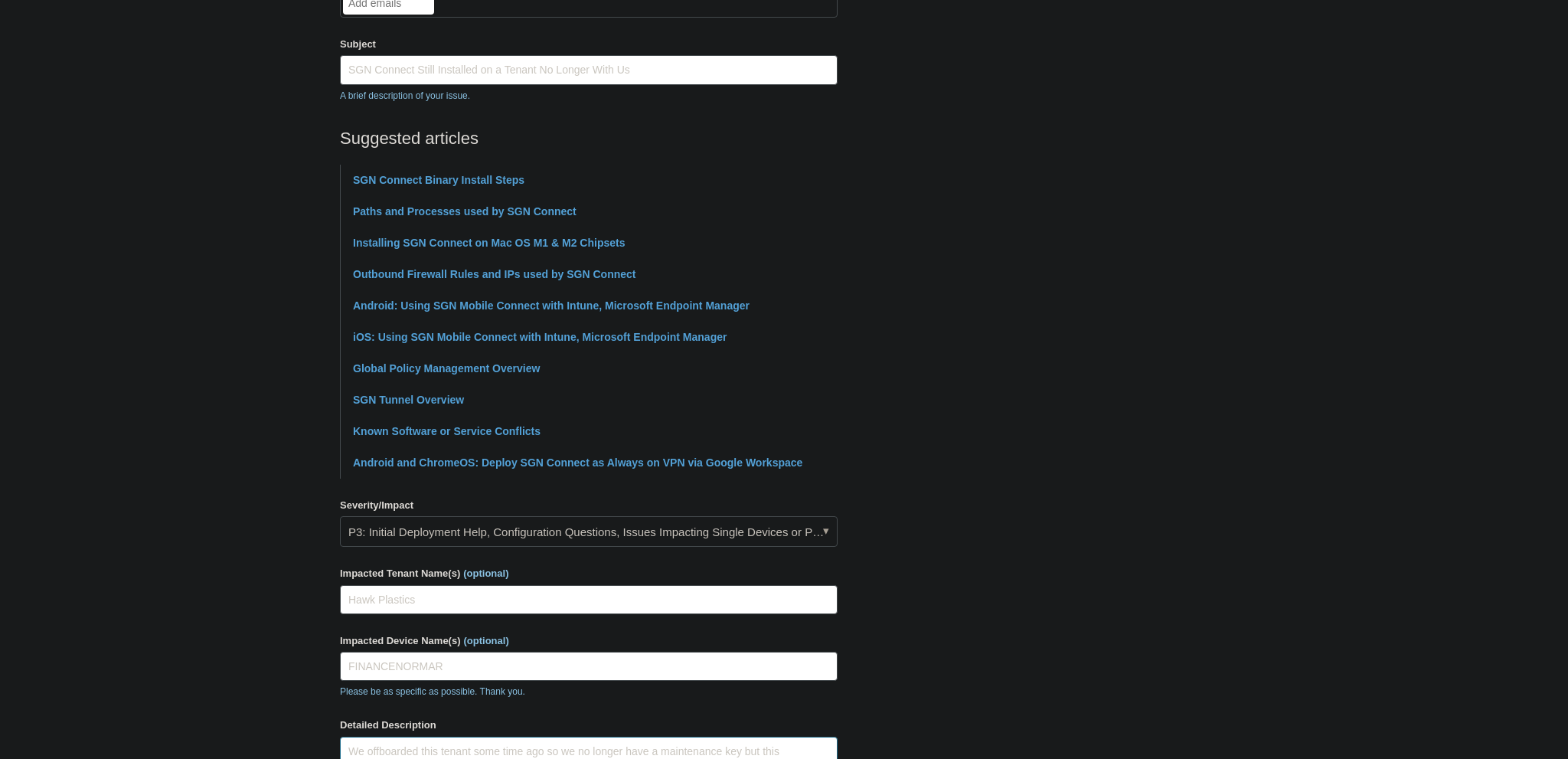
type textarea "We offboarded this tenant some time ago so we no longer have a maintenance key …"
click at [761, 527] on link "P3: Initial Deployment Help, Configuration Questions, Issues Impacting Single D…" at bounding box center [588, 532] width 498 height 31
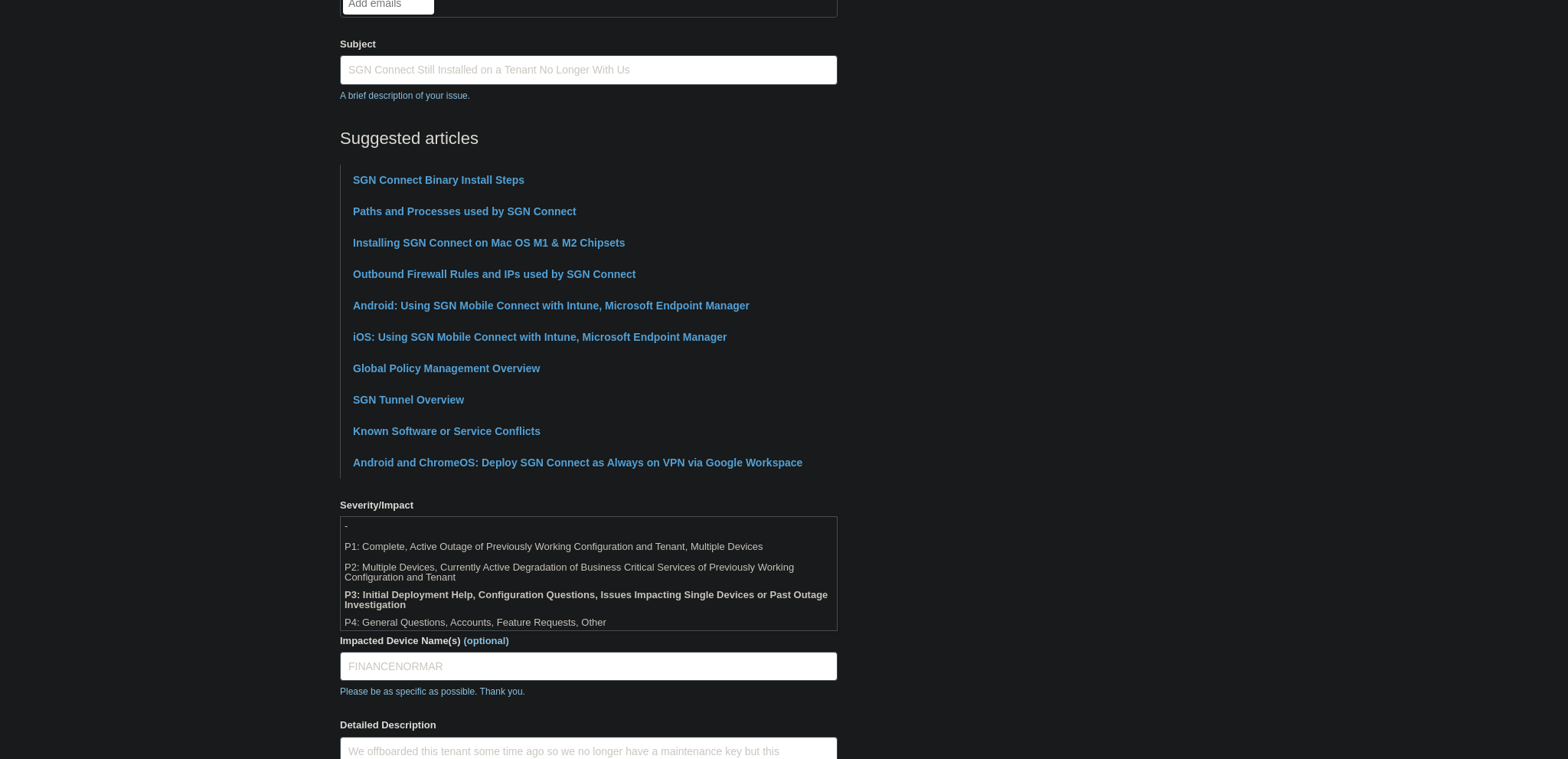
click at [1155, 392] on section "How can we help? CC (optional) Add emails Subject SGN Connect Still Installed o…" at bounding box center [784, 446] width 888 height 1059
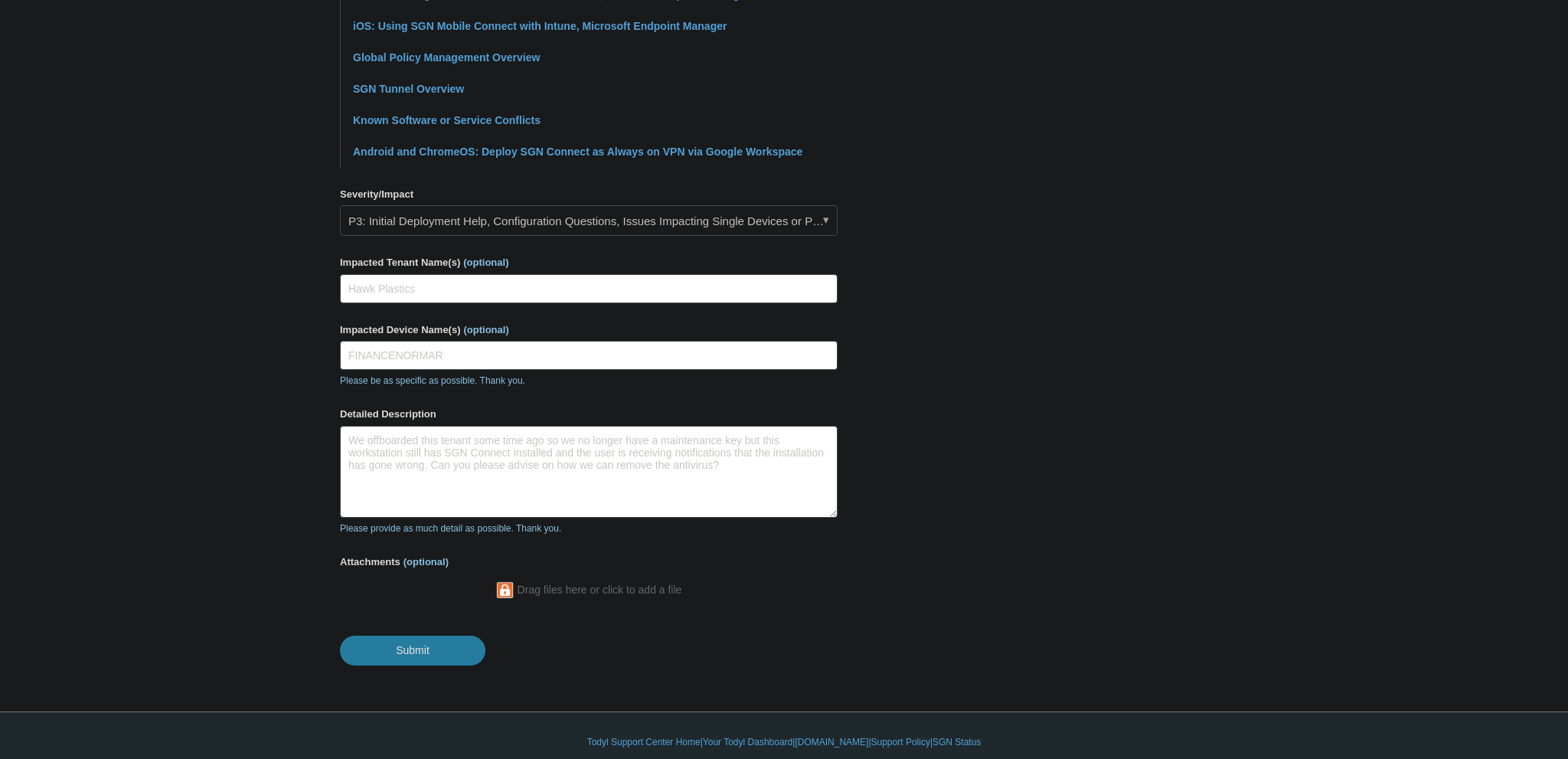
scroll to position [546, 0]
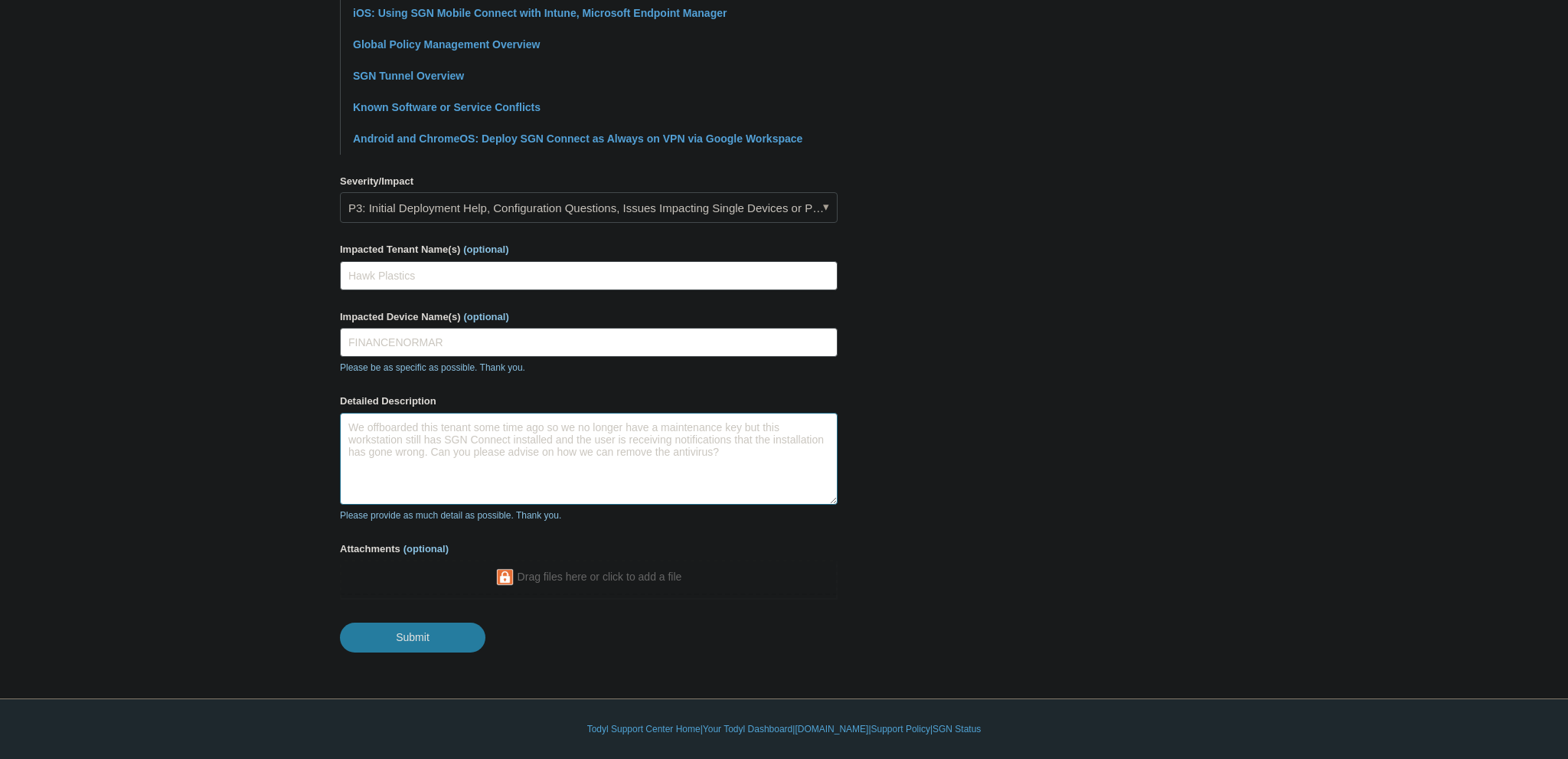
click at [727, 454] on textarea "We offboarded this tenant some time ago so we no longer have a maintenance key …" at bounding box center [588, 458] width 498 height 92
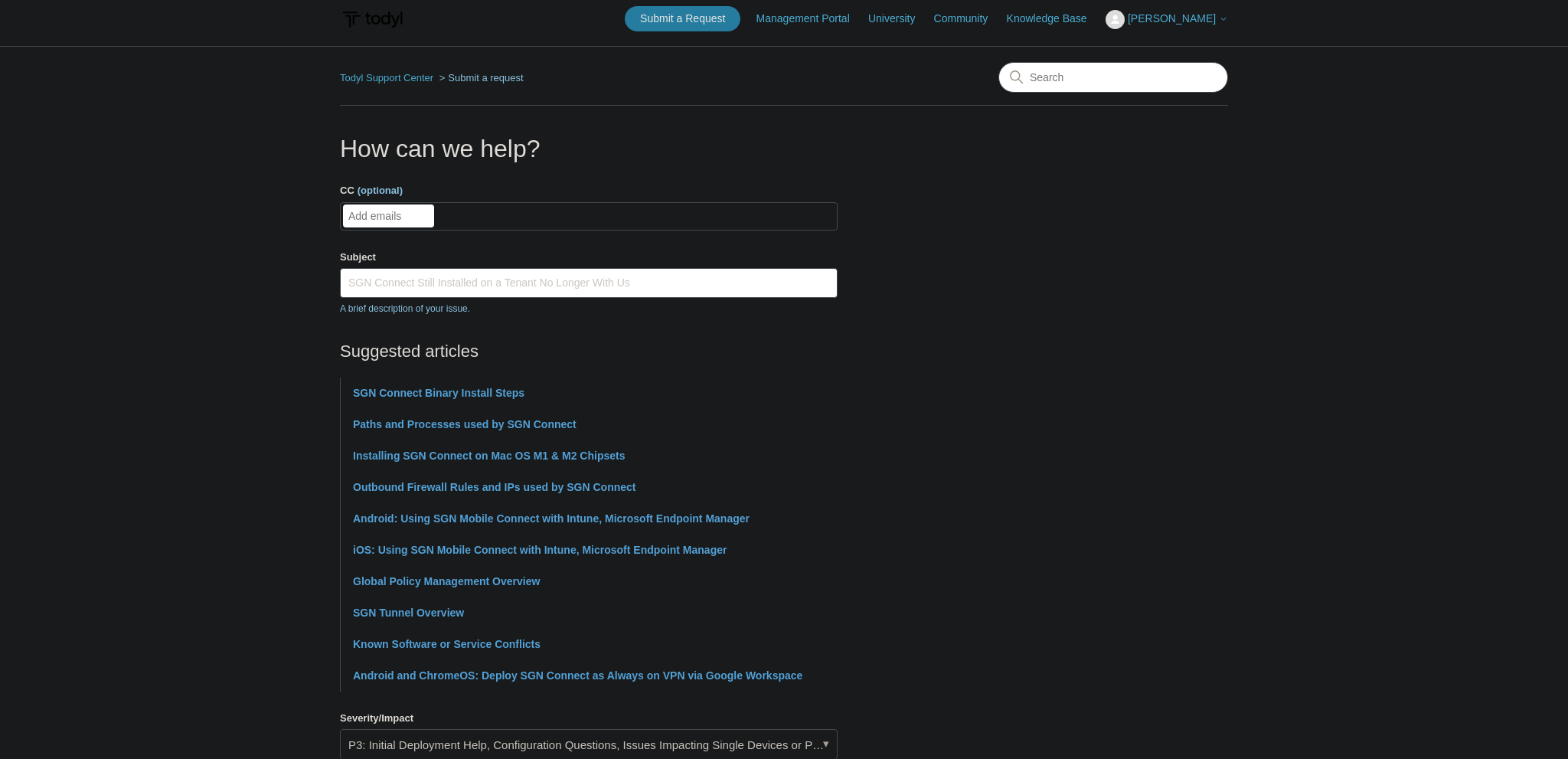
scroll to position [0, 0]
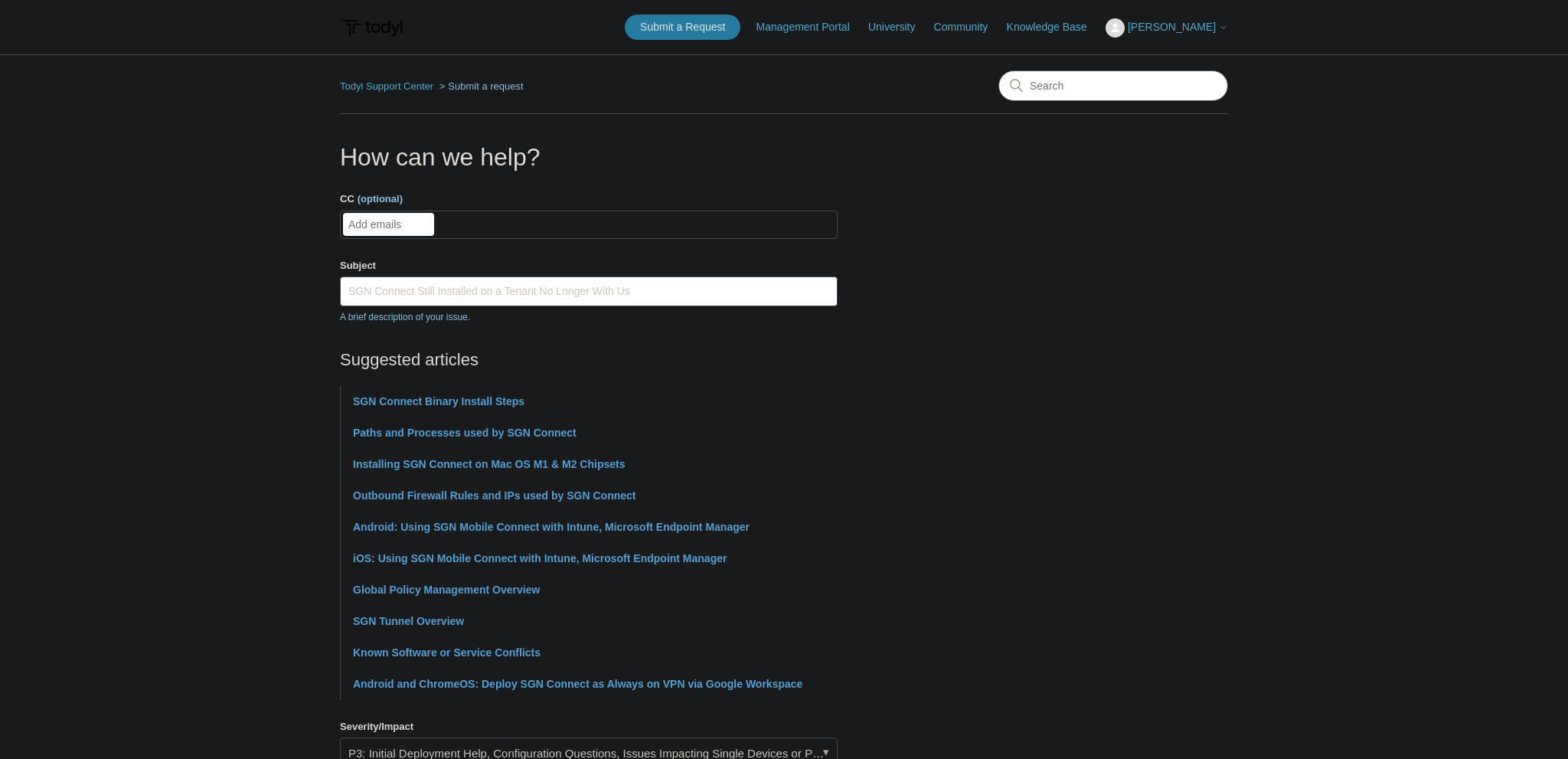
click at [397, 226] on input "CC (optional)" at bounding box center [389, 224] width 91 height 23
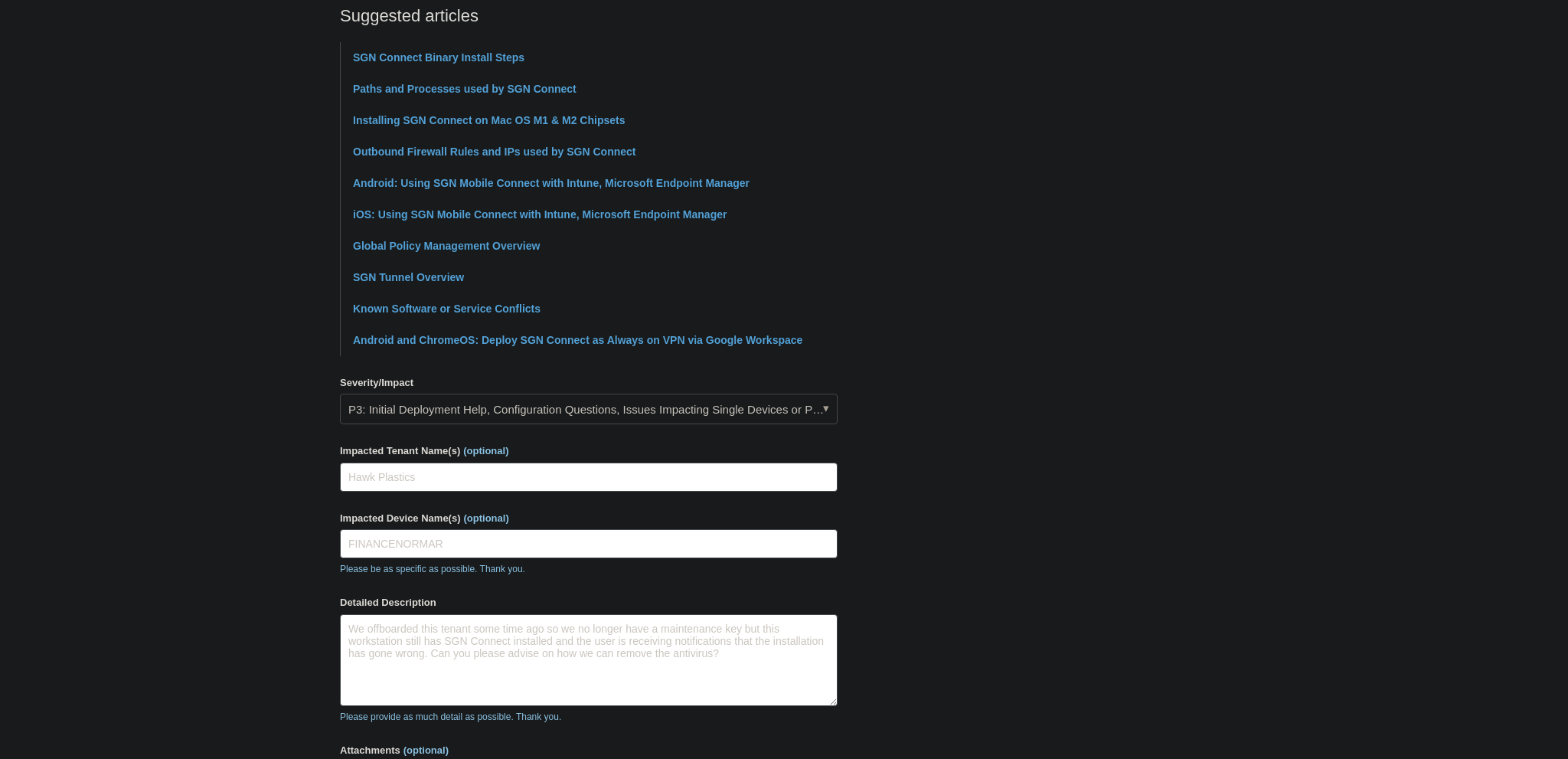
scroll to position [546, 0]
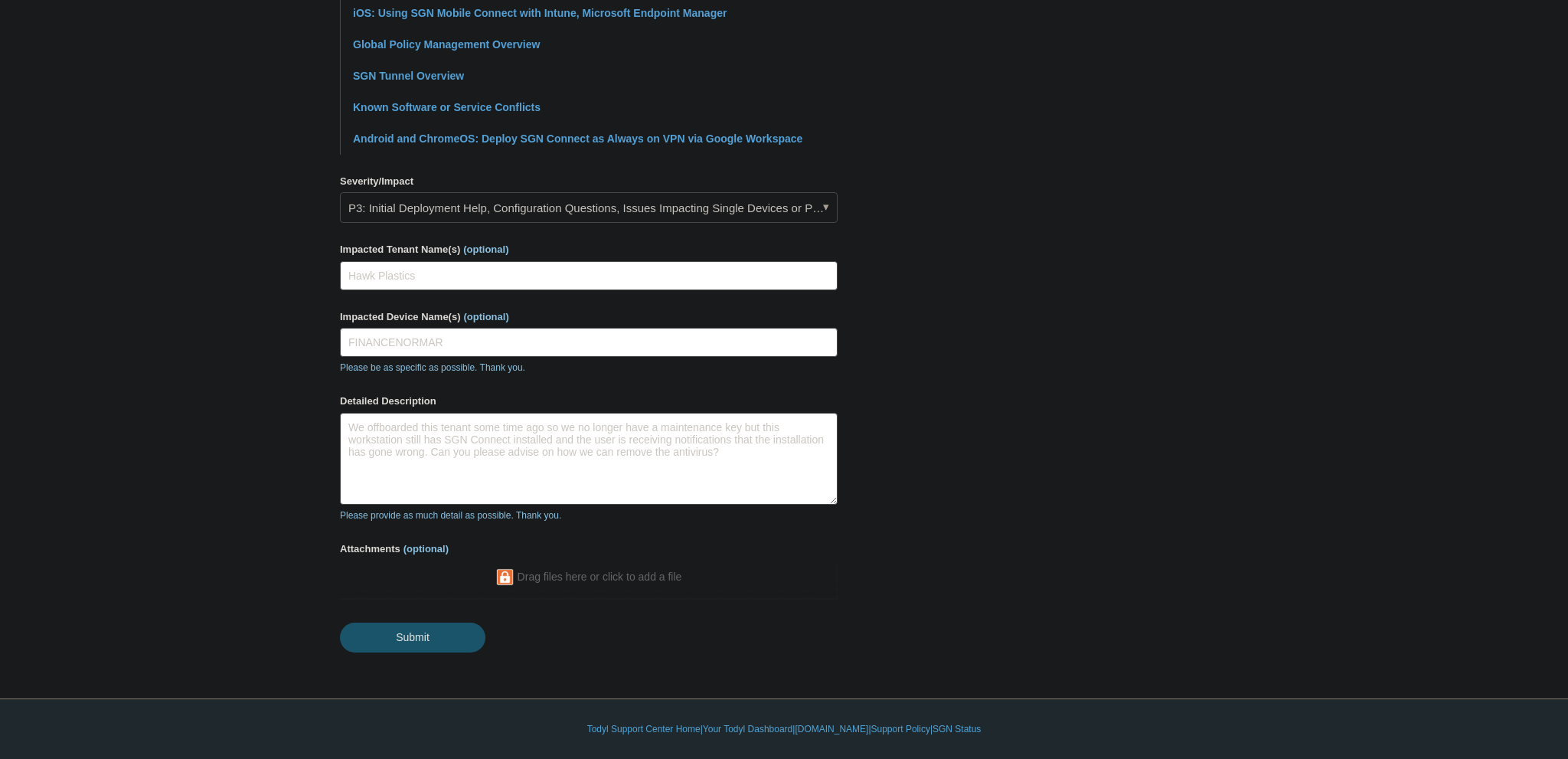
type input "abashura@ndinc.ca"
click at [391, 641] on input "Submit" at bounding box center [412, 638] width 145 height 31
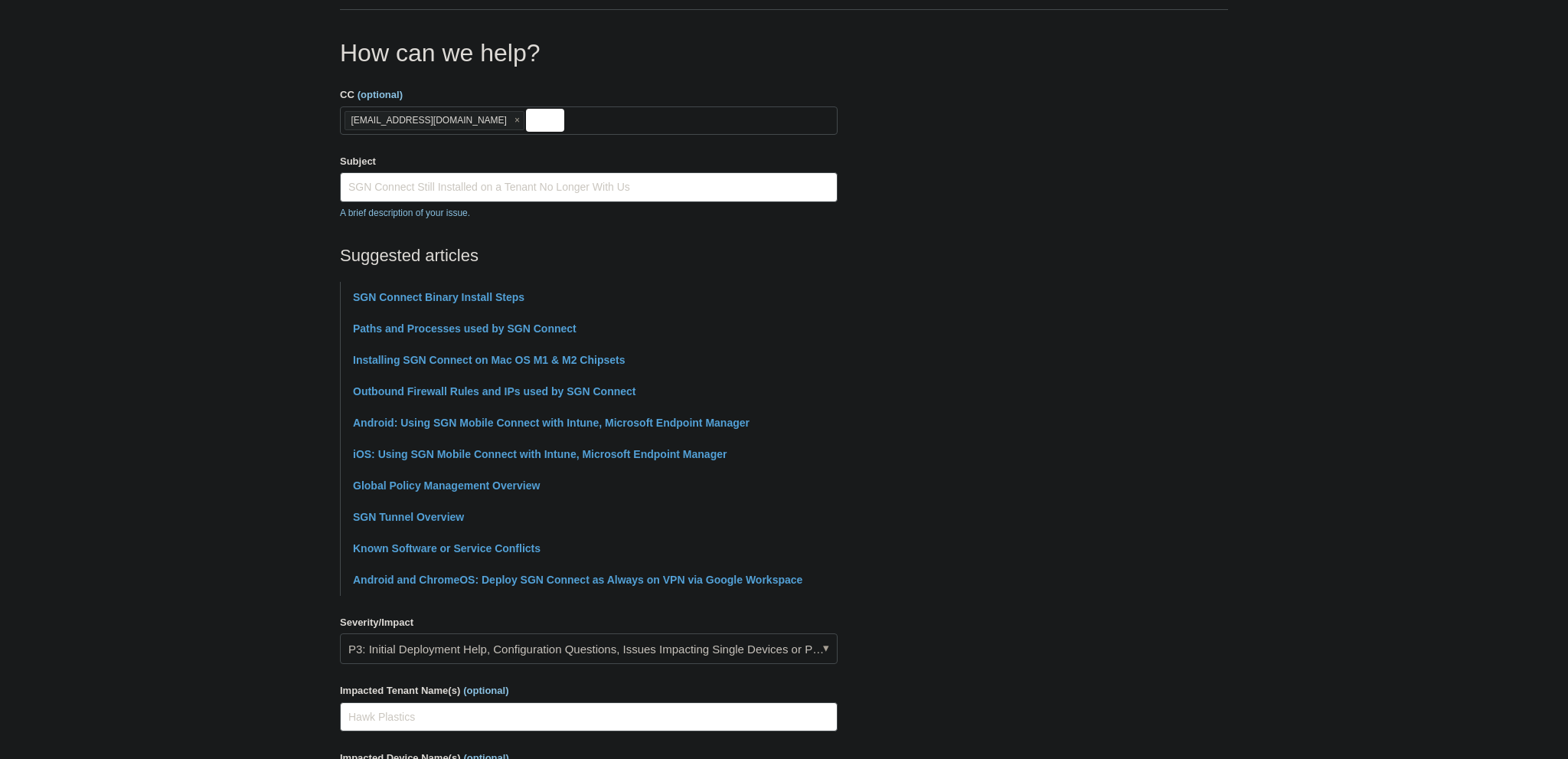
scroll to position [0, 0]
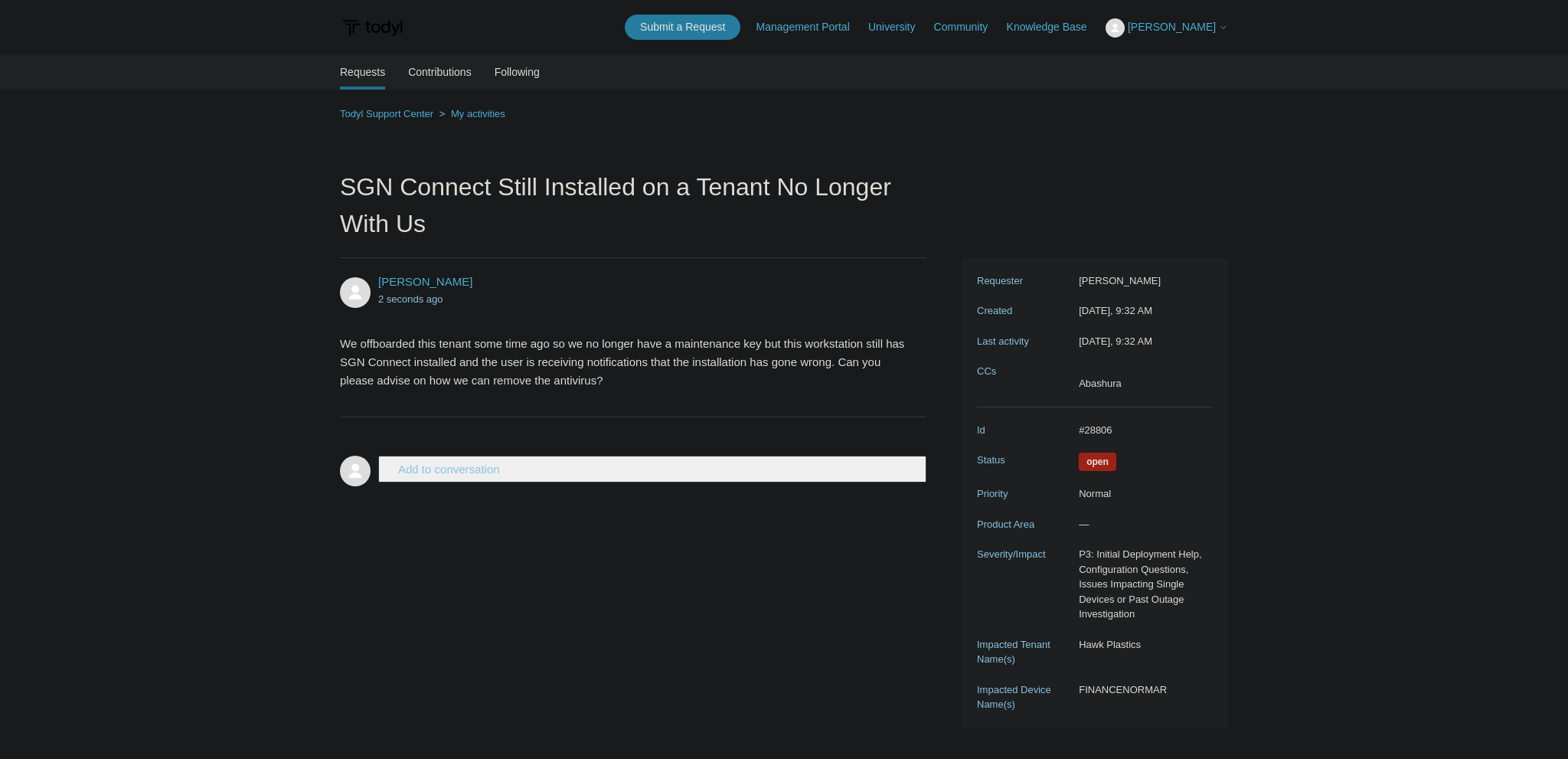
click at [450, 590] on div "Alicia Bashura 2 seconds ago We offboarded this tenant some time ago so we no l…" at bounding box center [784, 493] width 888 height 469
click at [492, 602] on div "Alicia Bashura 2 seconds ago We offboarded this tenant some time ago so we no l…" at bounding box center [784, 493] width 888 height 469
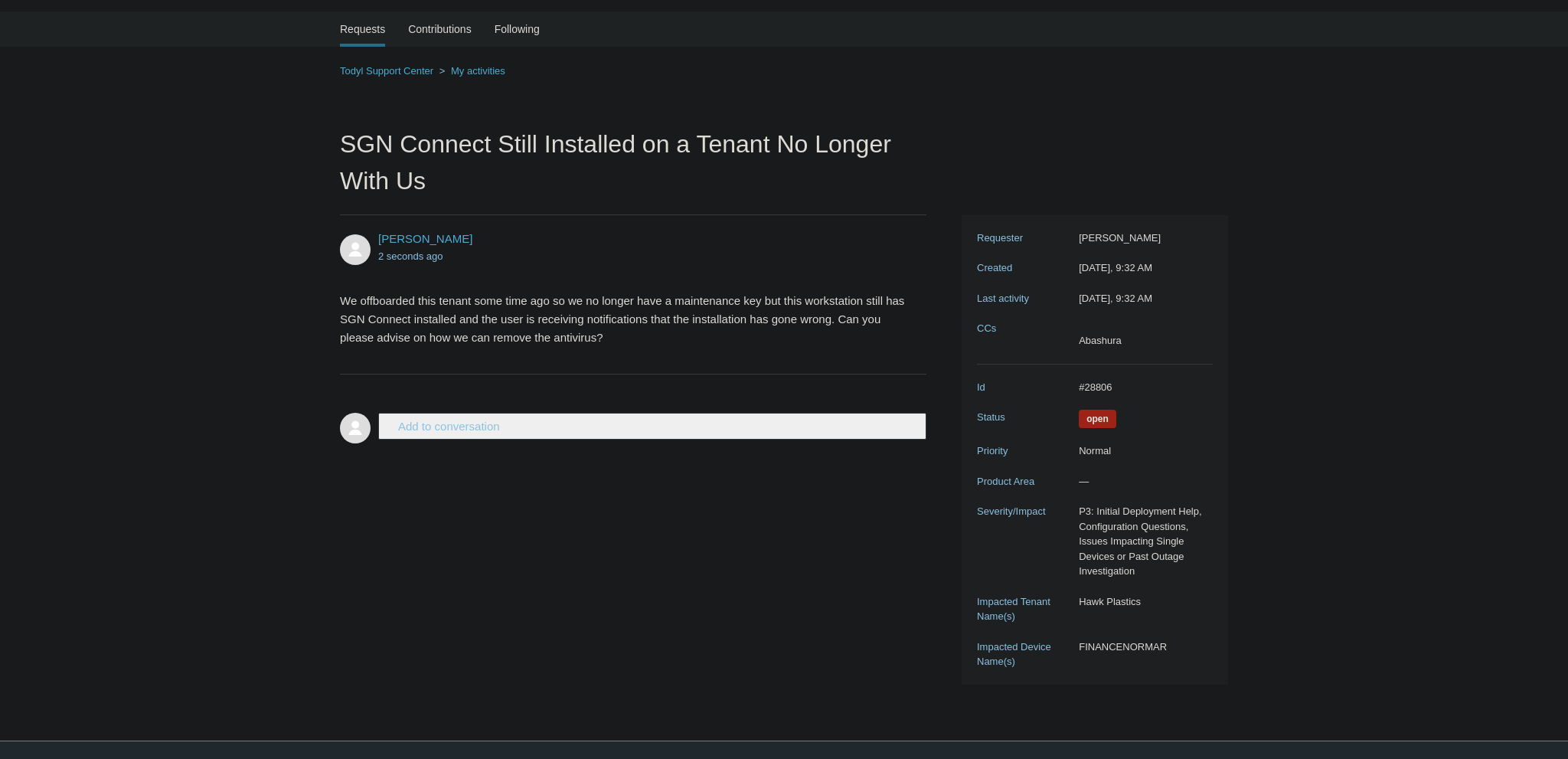
scroll to position [84, 0]
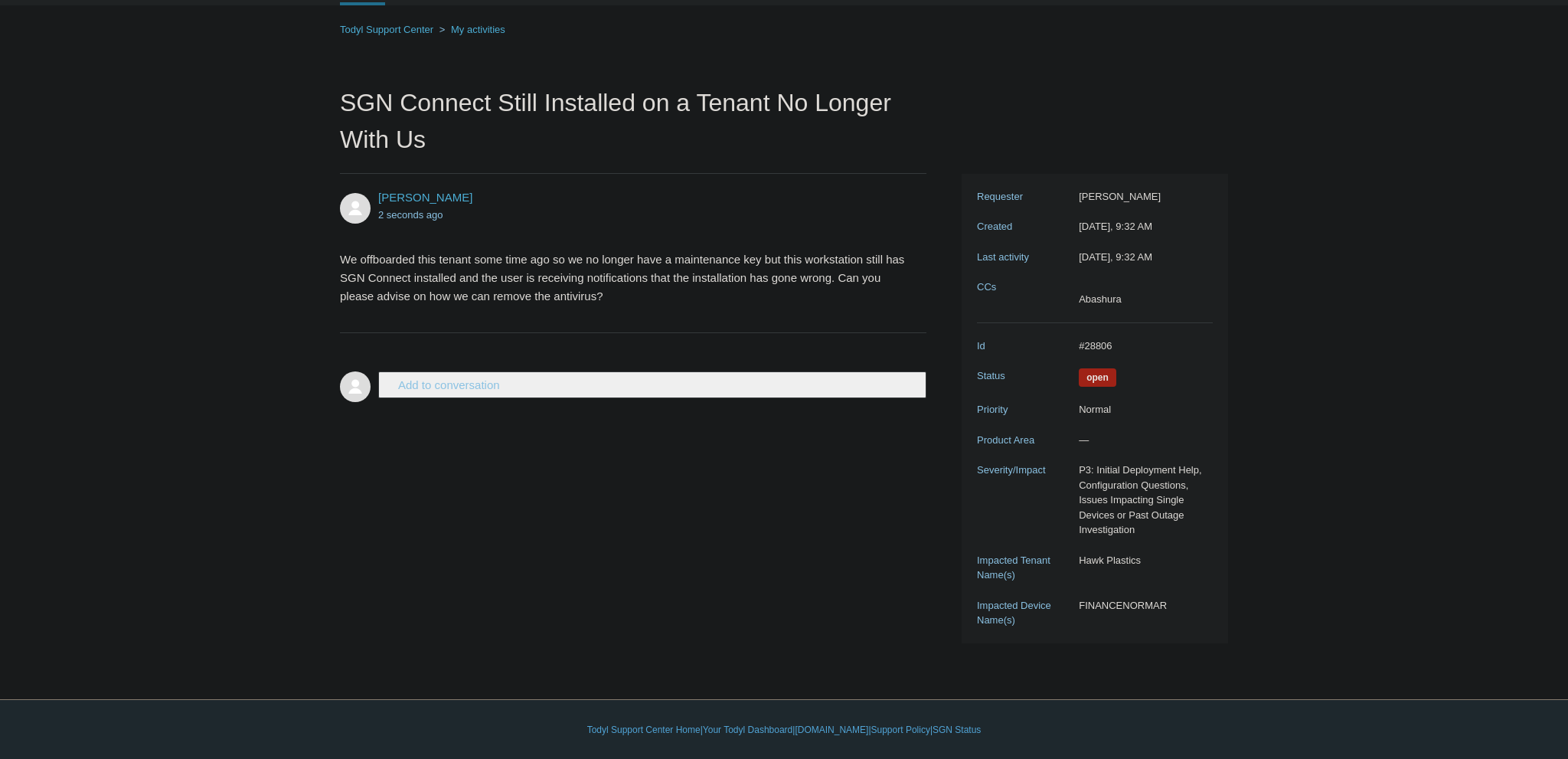
click at [494, 386] on button "Add to conversation" at bounding box center [652, 384] width 548 height 27
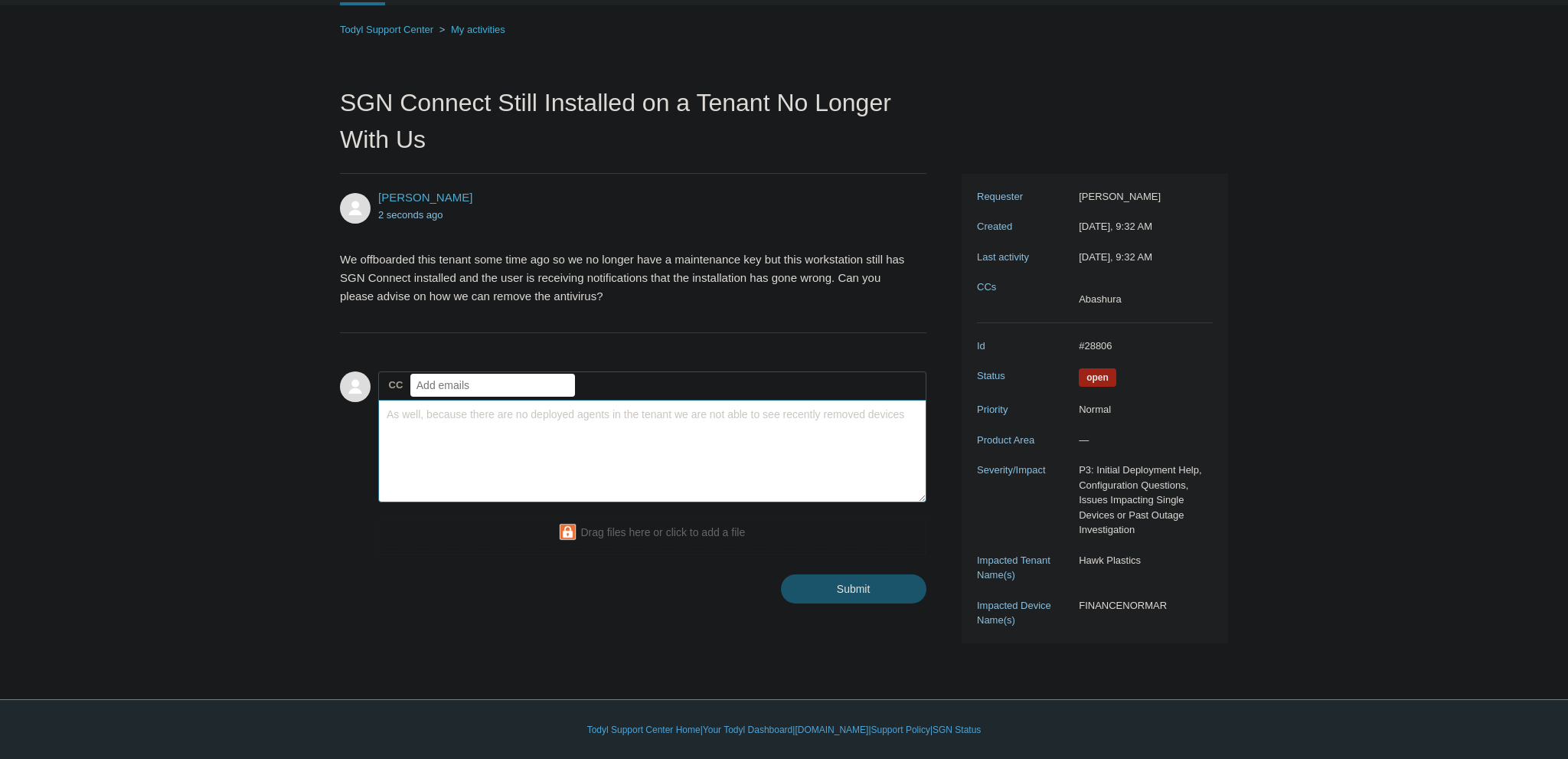
type textarea "As well, because there are no deployed agents in the tenant we are not able to …"
click at [855, 587] on input "Submit" at bounding box center [853, 589] width 145 height 31
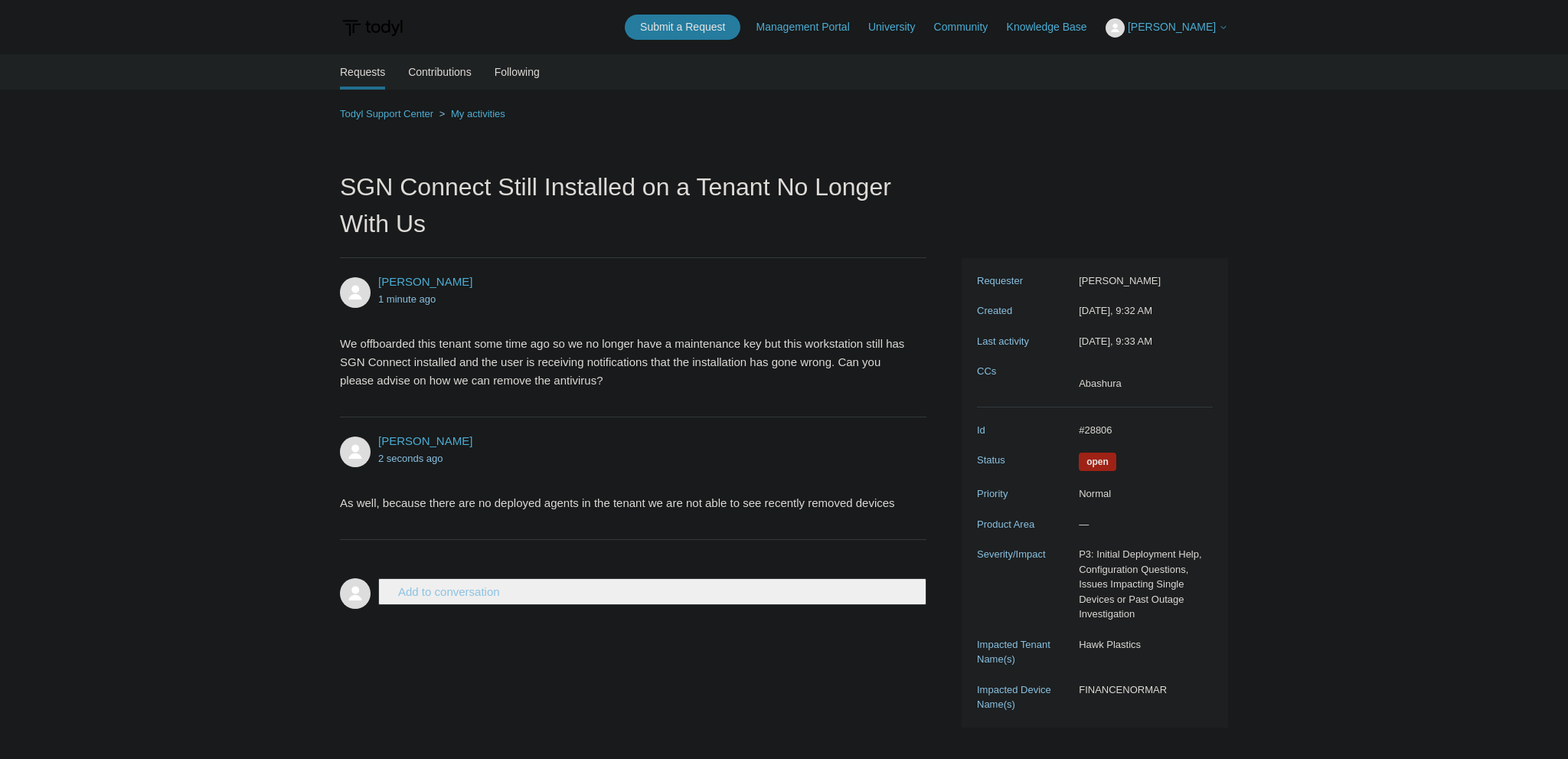
click at [205, 498] on main "Requests Contributions Following Todyl Support Center My activities SGN Connect…" at bounding box center [784, 395] width 1568 height 683
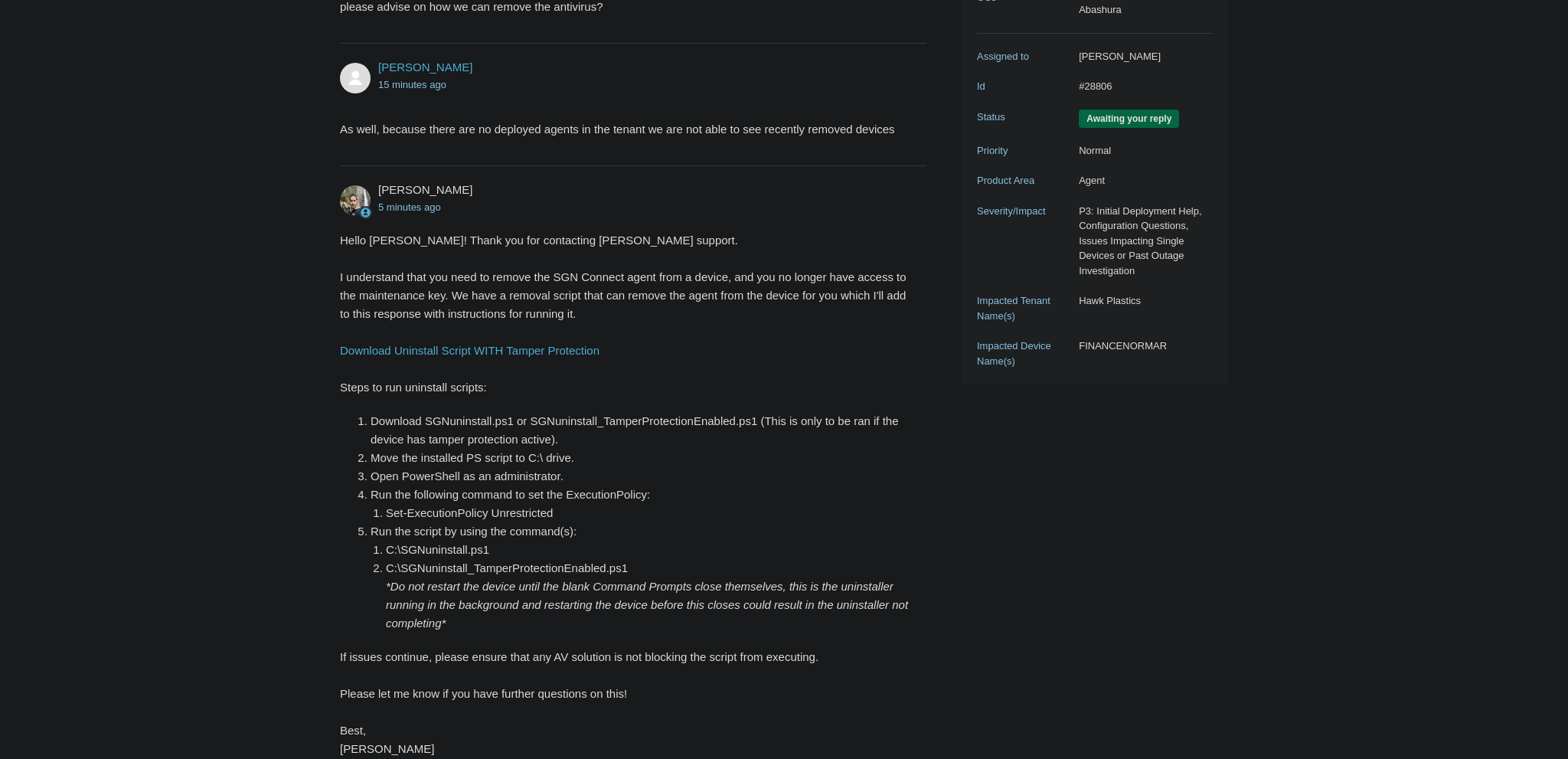
scroll to position [404, 0]
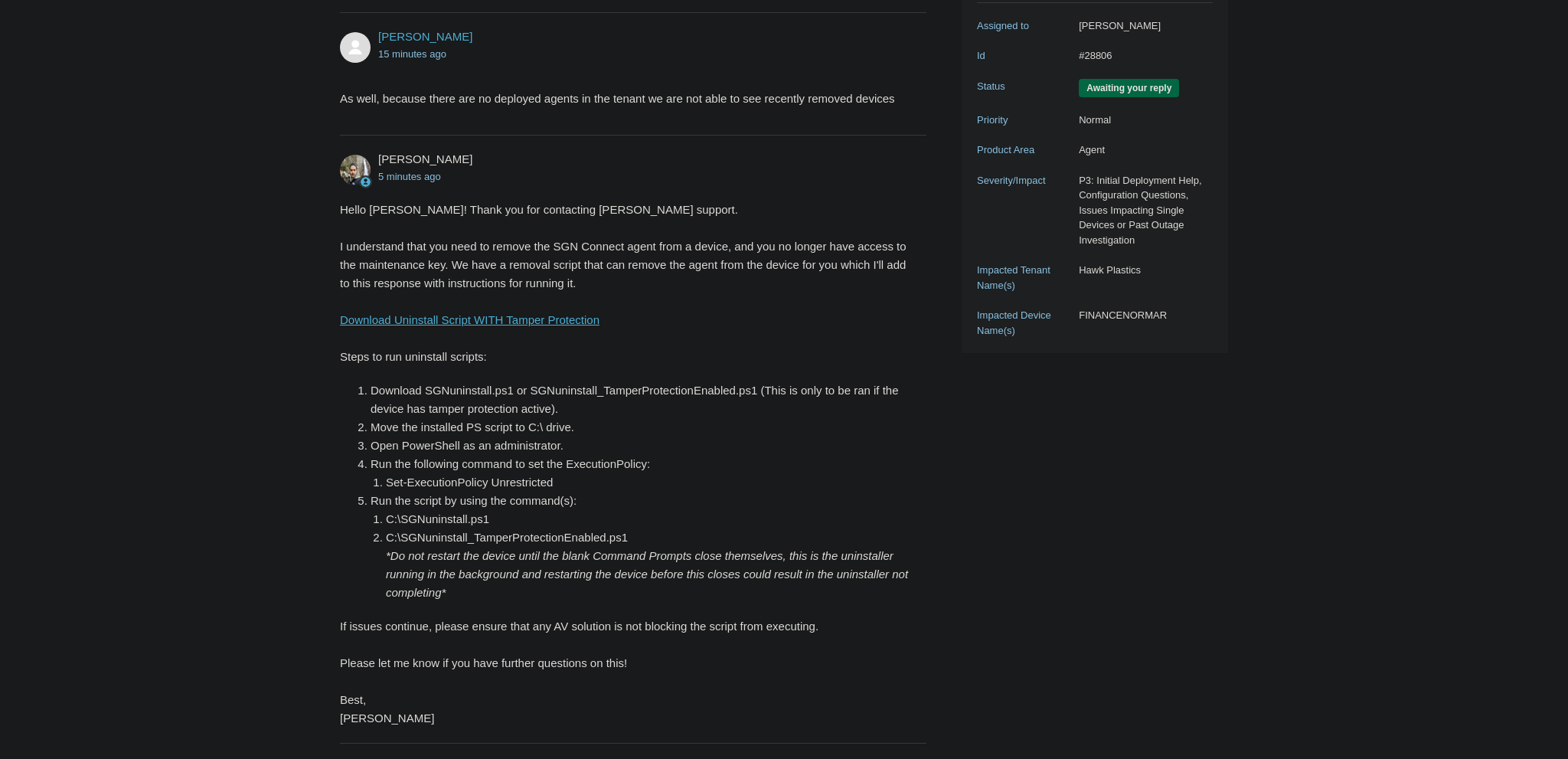
click at [554, 318] on link "Download Uninstall Script WITH Tamper Protection" at bounding box center [470, 320] width 260 height 13
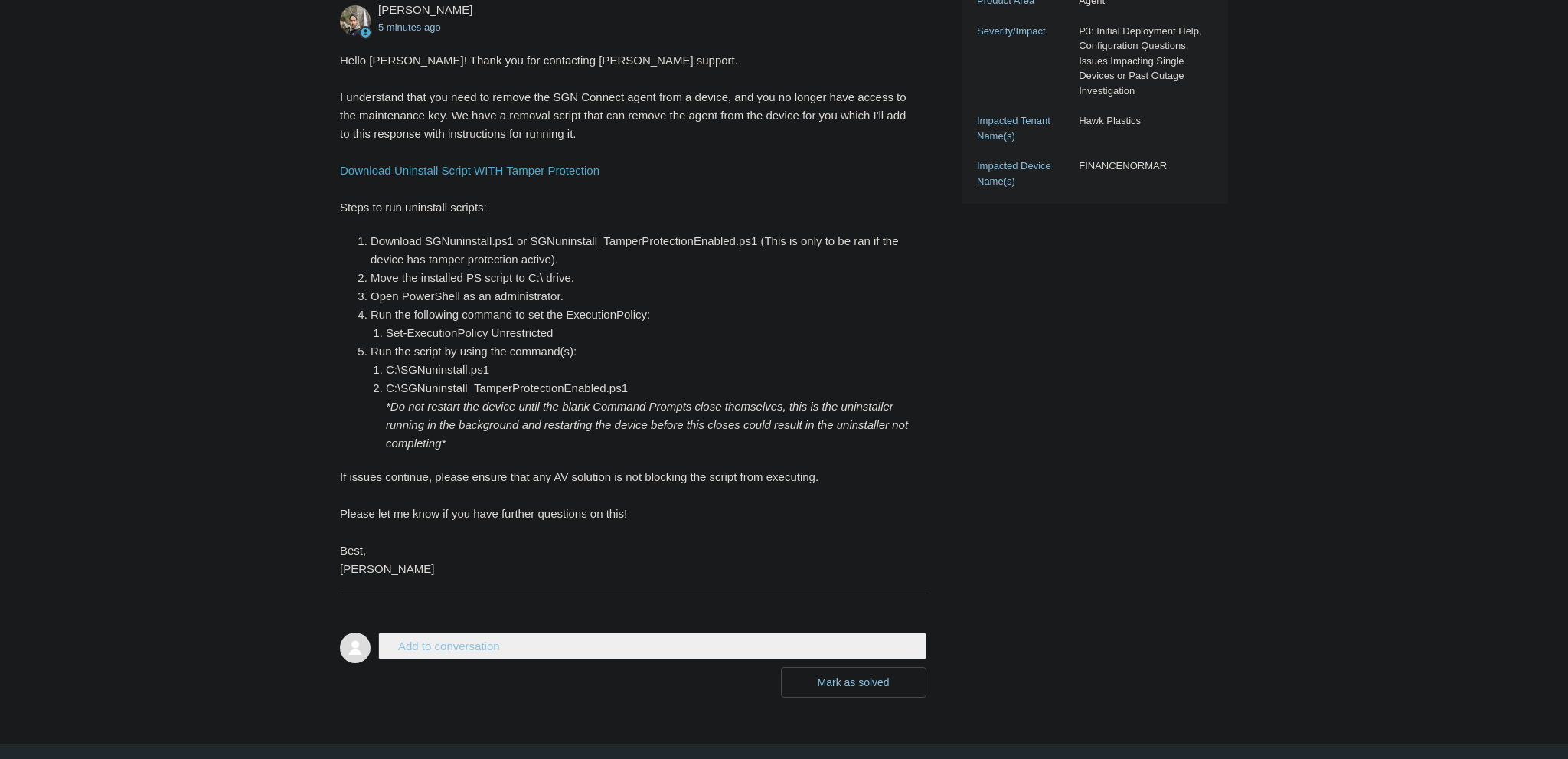
scroll to position [517, 0]
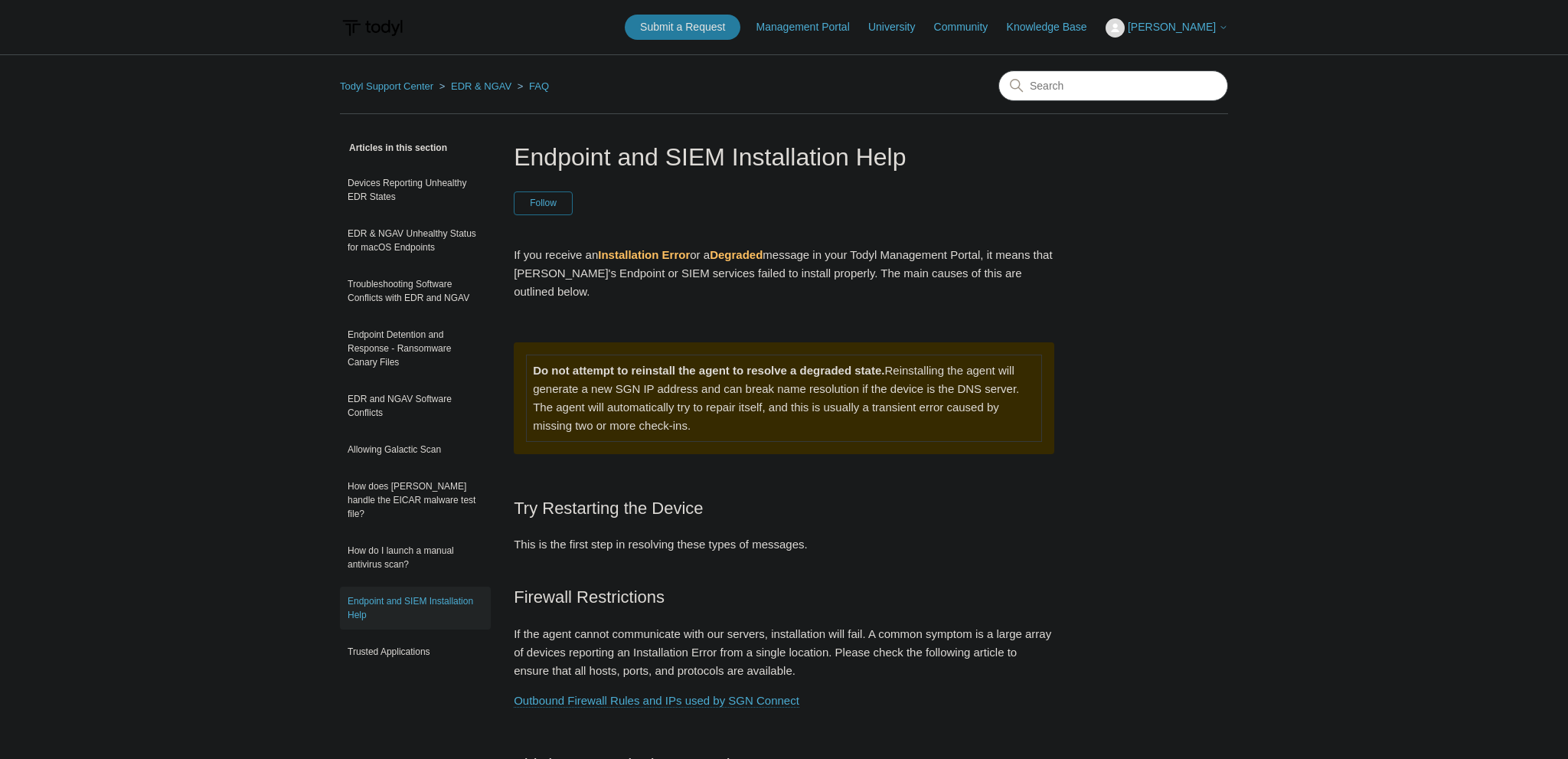
scroll to position [889, 0]
